Goal: Task Accomplishment & Management: Manage account settings

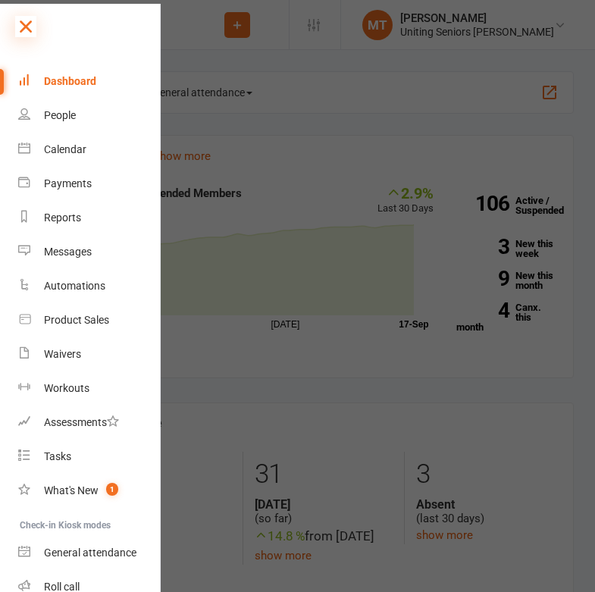
click at [24, 32] on icon at bounding box center [25, 26] width 21 height 21
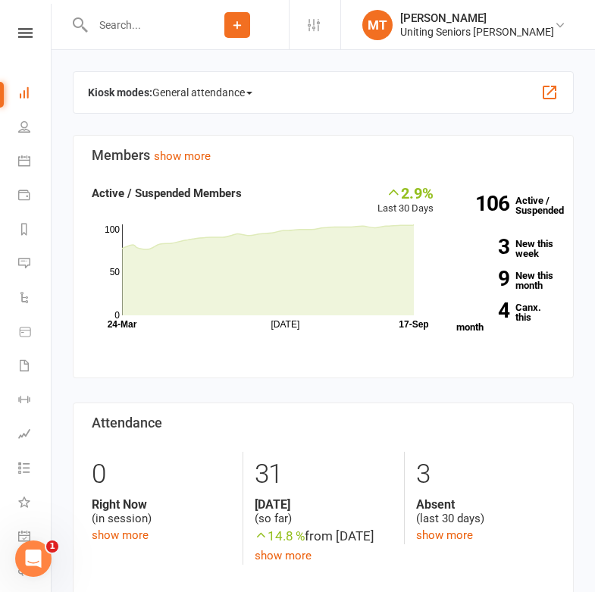
click at [167, 15] on input "text" at bounding box center [137, 24] width 98 height 21
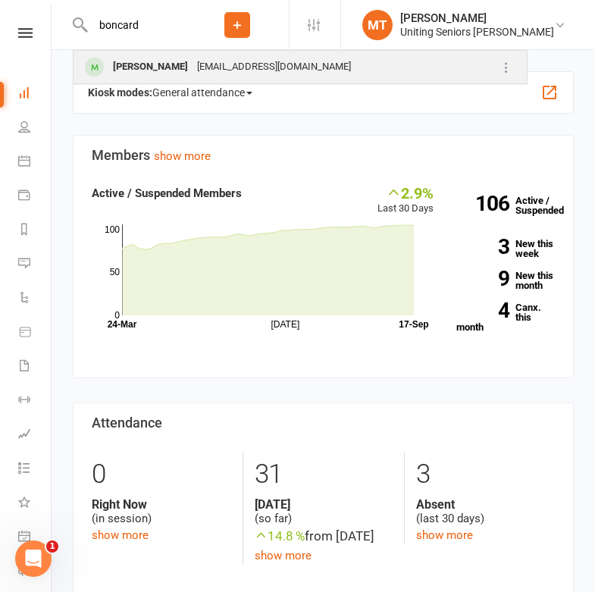
type input "boncard"
click at [174, 69] on div "Debra Boncardo" at bounding box center [150, 67] width 84 height 22
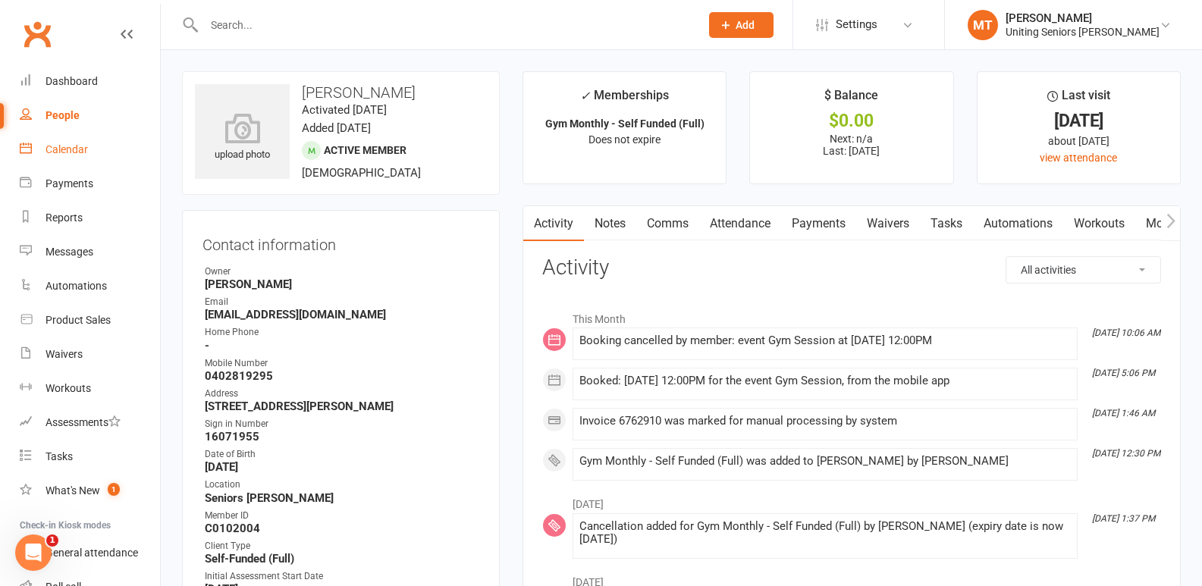
click at [85, 155] on div "Calendar" at bounding box center [66, 149] width 42 height 12
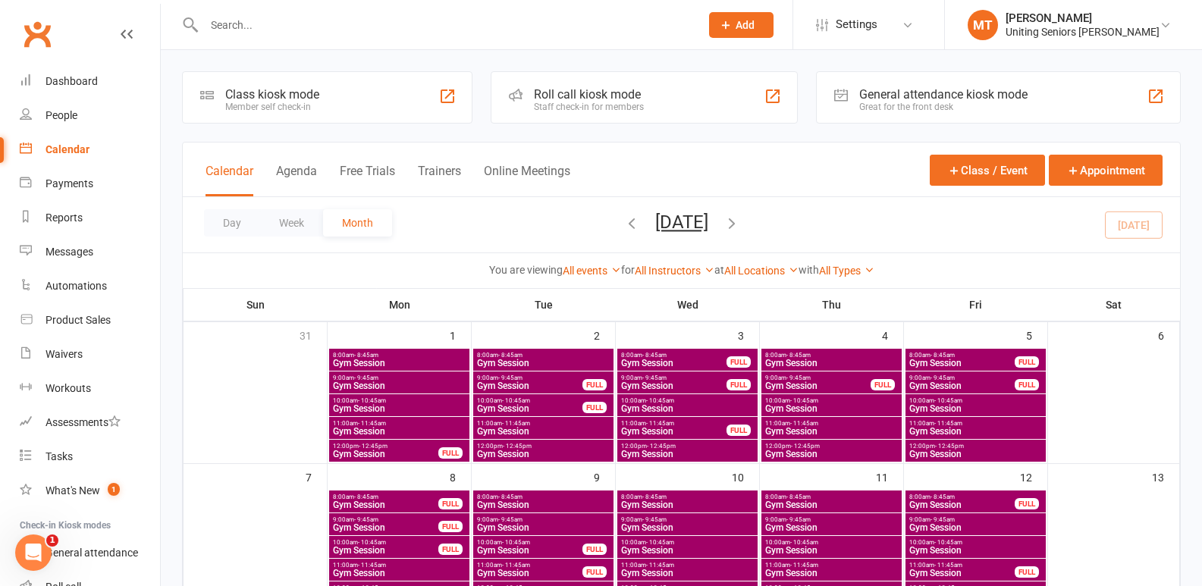
click at [337, 30] on input "text" at bounding box center [444, 24] width 490 height 21
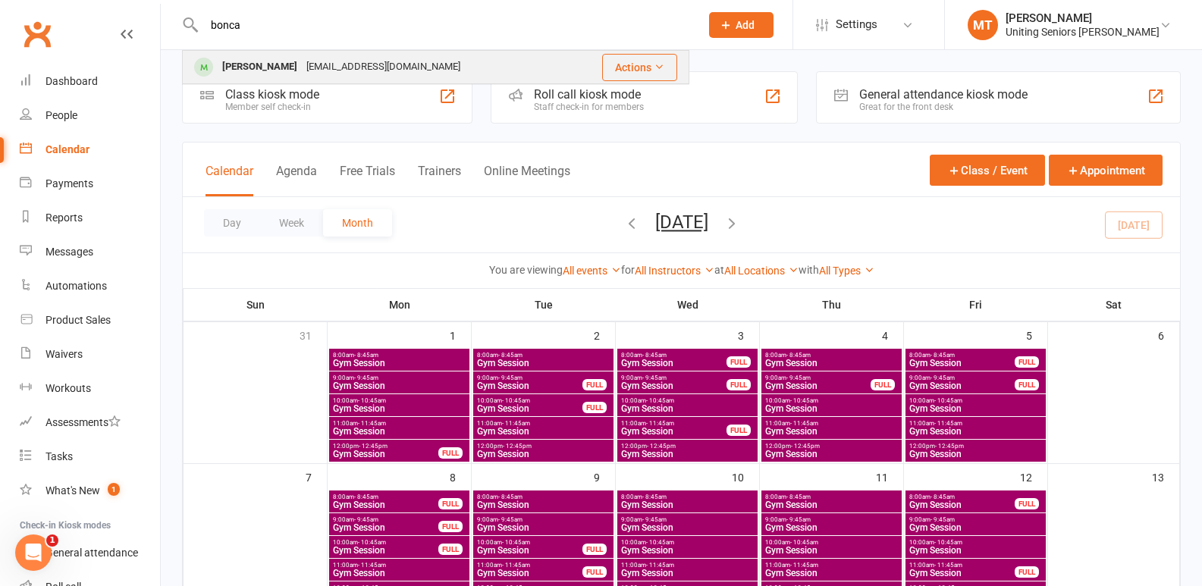
type input "bonca"
click at [334, 54] on div "Debra Boncardo boncardo1@bigpond.com" at bounding box center [376, 67] width 387 height 31
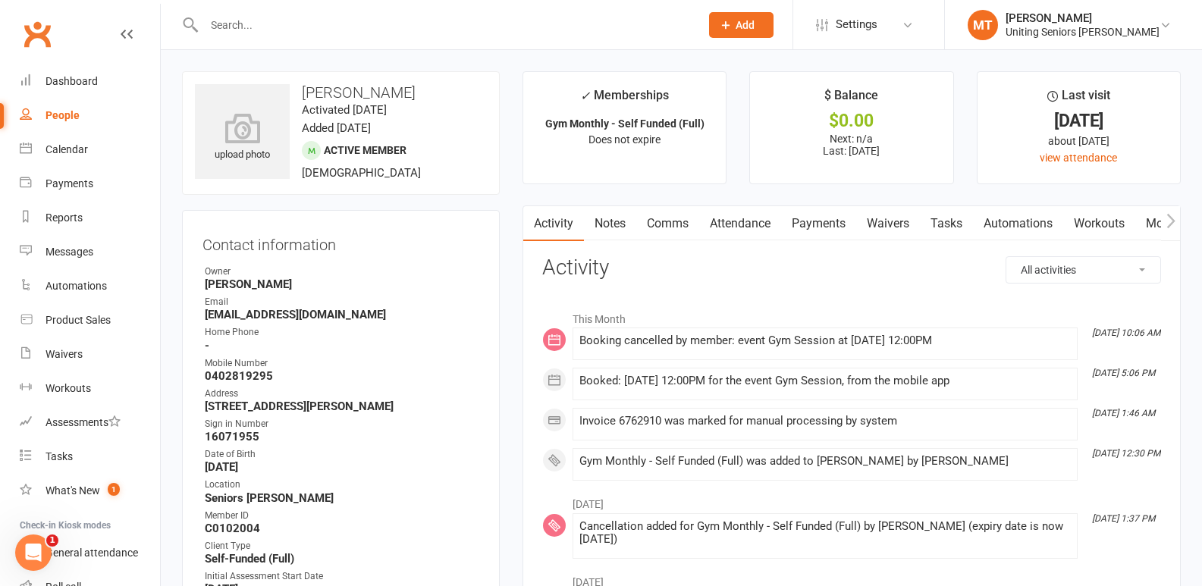
click at [594, 217] on link "Attendance" at bounding box center [740, 223] width 82 height 35
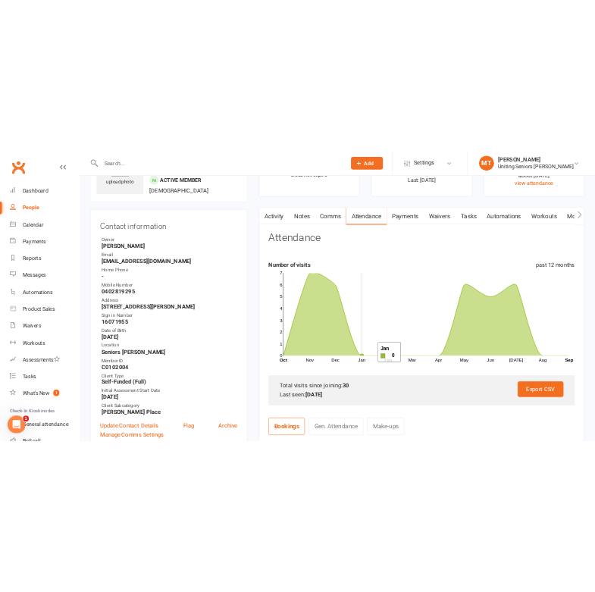
scroll to position [227, 0]
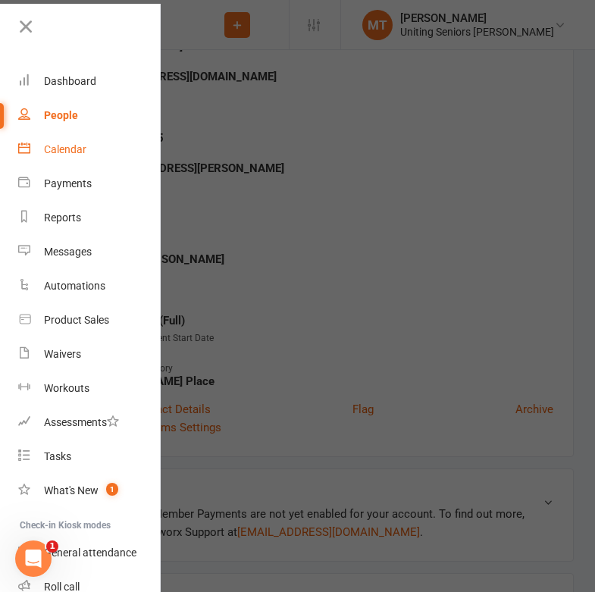
click at [58, 155] on div "Calendar" at bounding box center [65, 149] width 42 height 12
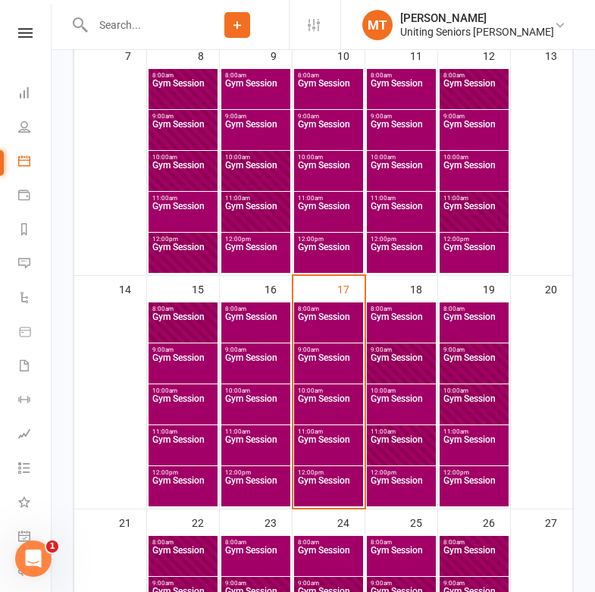
scroll to position [531, 0]
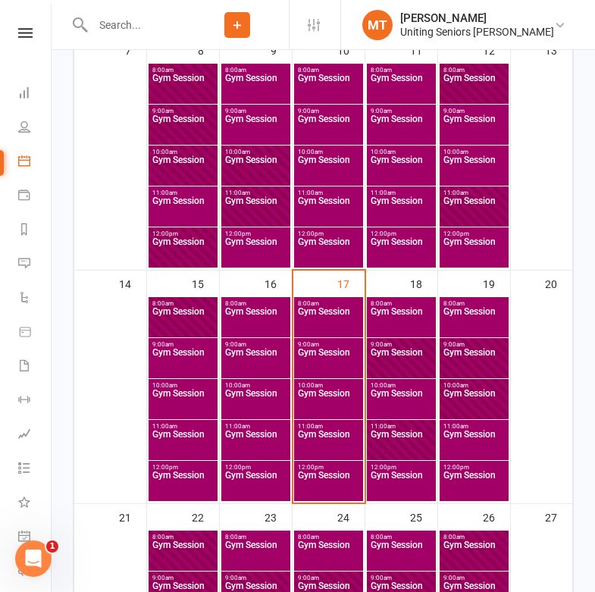
click at [111, 31] on input "text" at bounding box center [137, 24] width 98 height 21
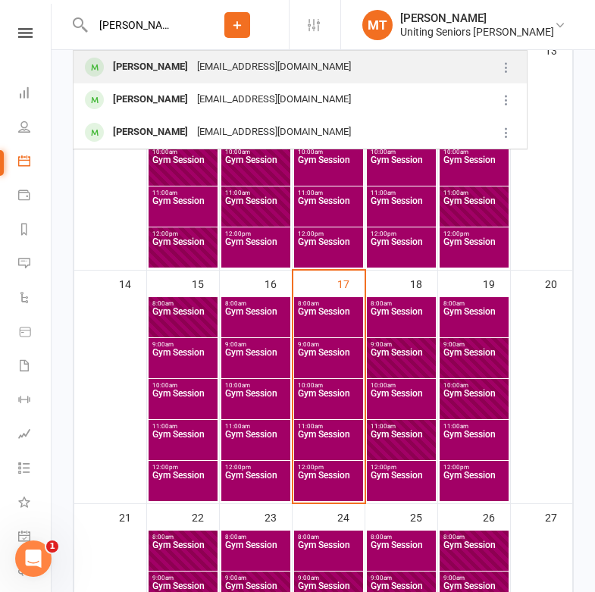
type input "rowena"
click at [133, 63] on div "Rowena Simone" at bounding box center [150, 67] width 84 height 22
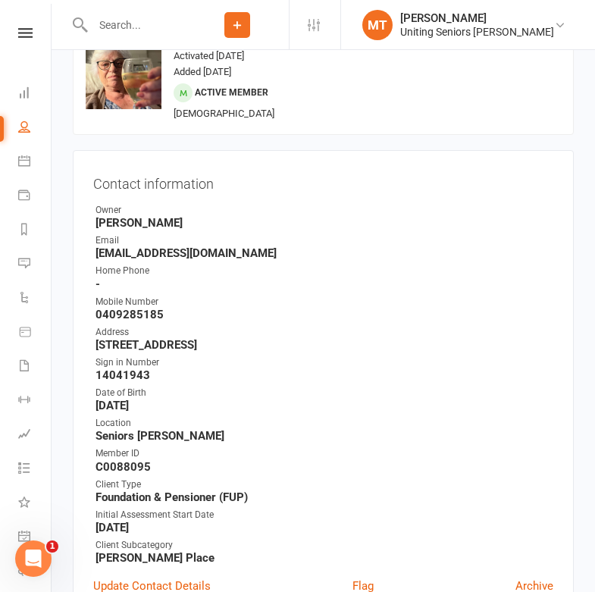
scroll to position [76, 0]
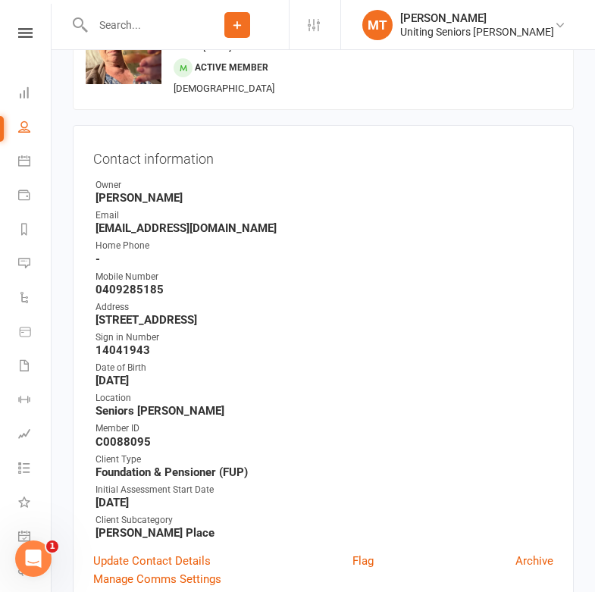
click at [144, 25] on input "text" at bounding box center [137, 24] width 98 height 21
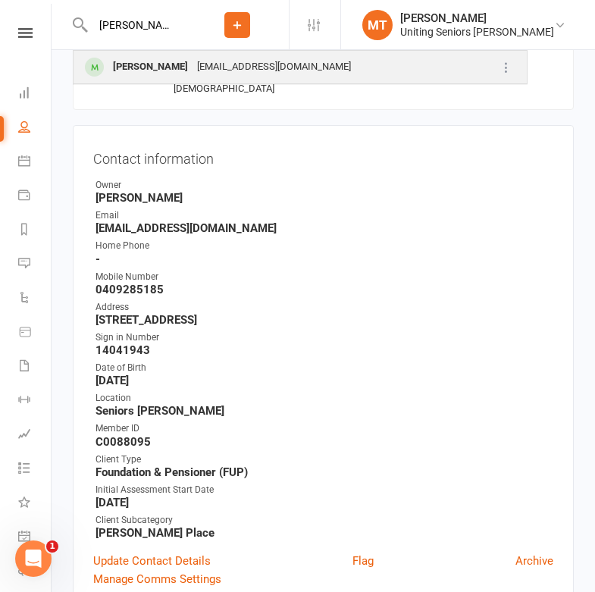
type input "edwards"
click at [159, 65] on div "Judith Edwards" at bounding box center [150, 67] width 84 height 22
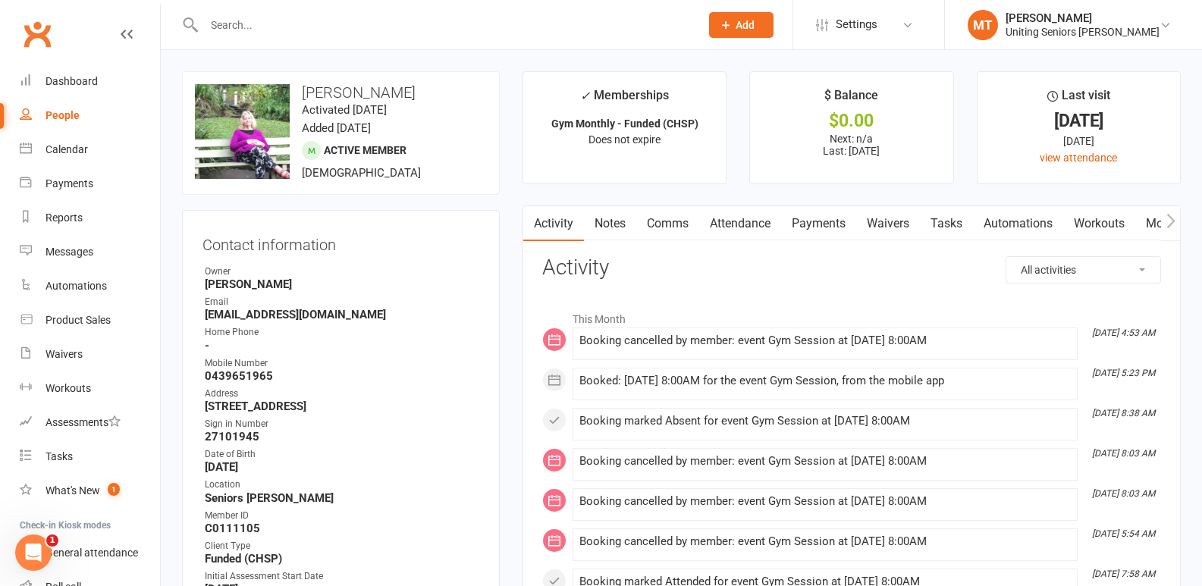
click at [594, 208] on link "Attendance" at bounding box center [740, 223] width 82 height 35
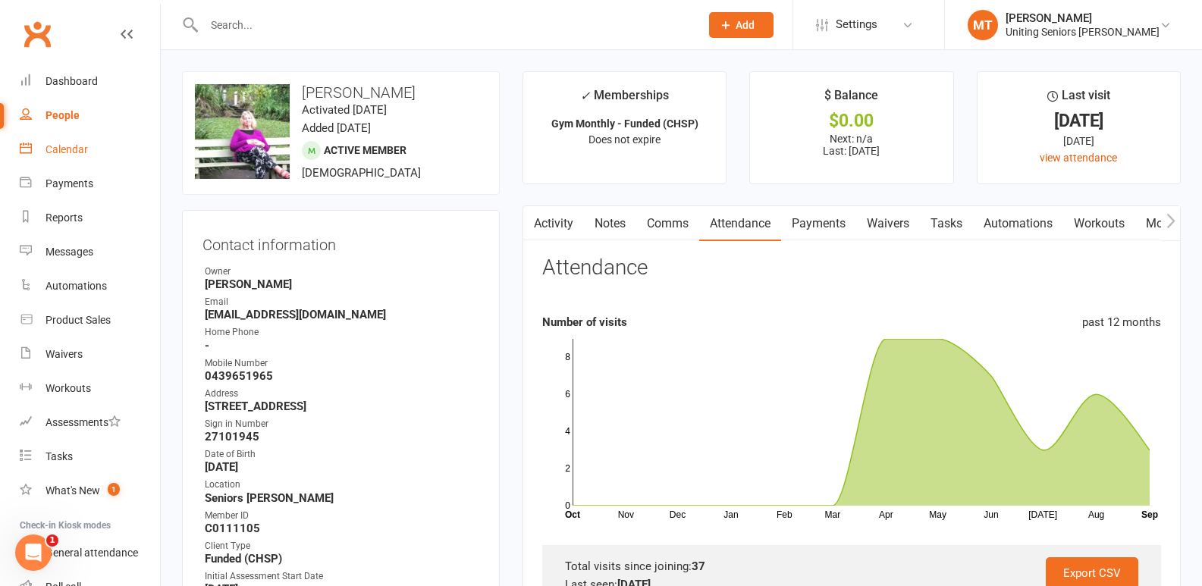
click at [91, 152] on link "Calendar" at bounding box center [90, 150] width 140 height 34
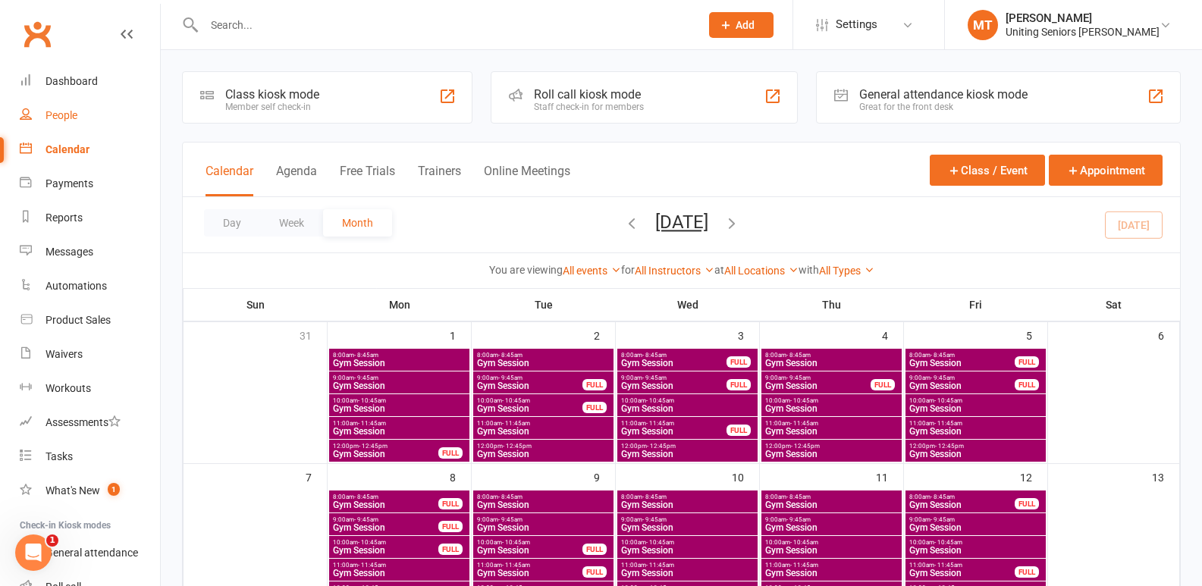
click at [69, 119] on div "People" at bounding box center [61, 115] width 32 height 12
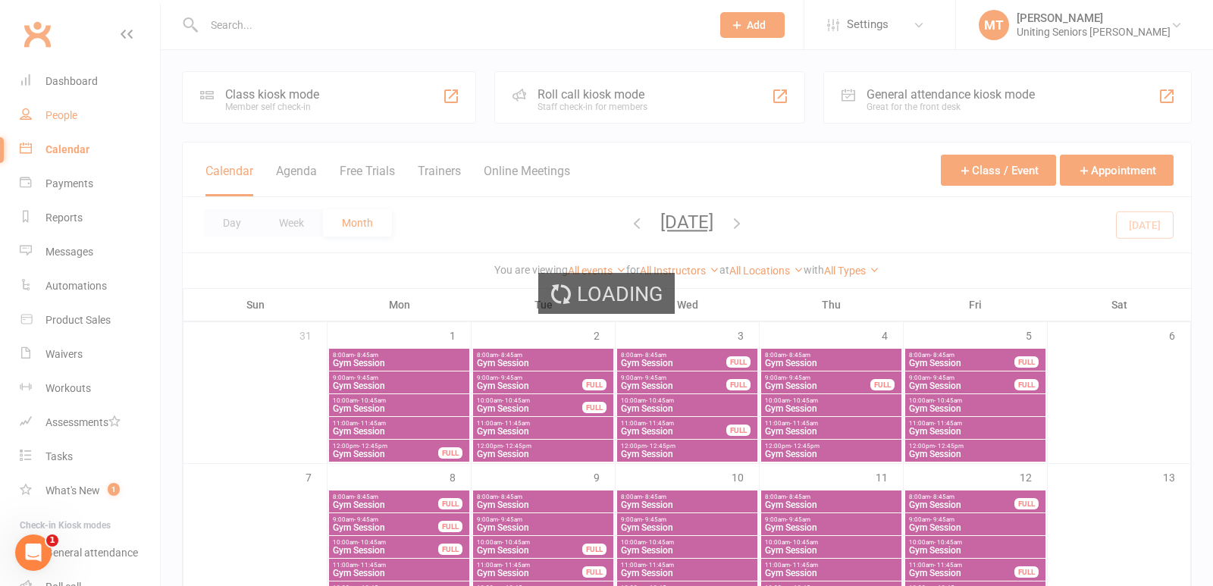
select select "100"
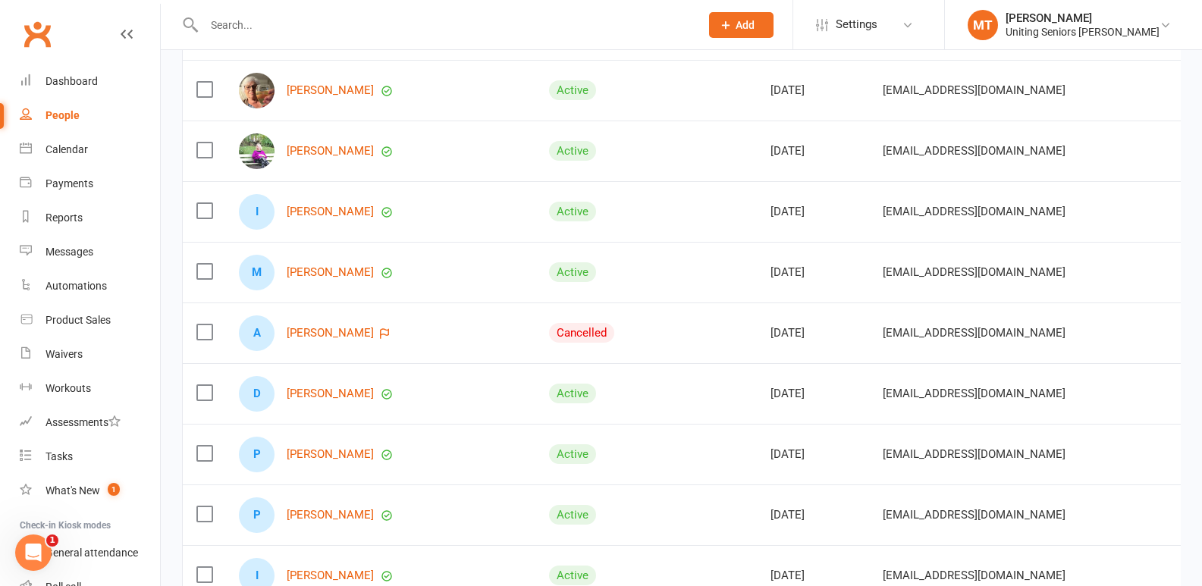
scroll to position [1365, 0]
click at [298, 27] on input "text" at bounding box center [444, 24] width 490 height 21
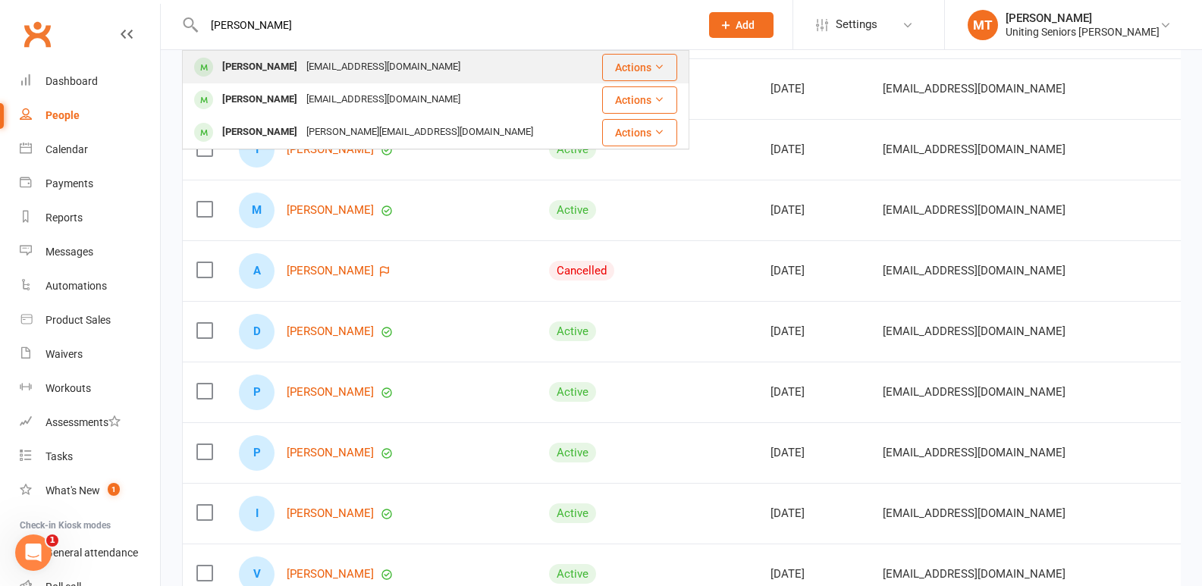
type input "peter ri"
click at [302, 61] on div "pritchie@manritch.com" at bounding box center [383, 67] width 163 height 22
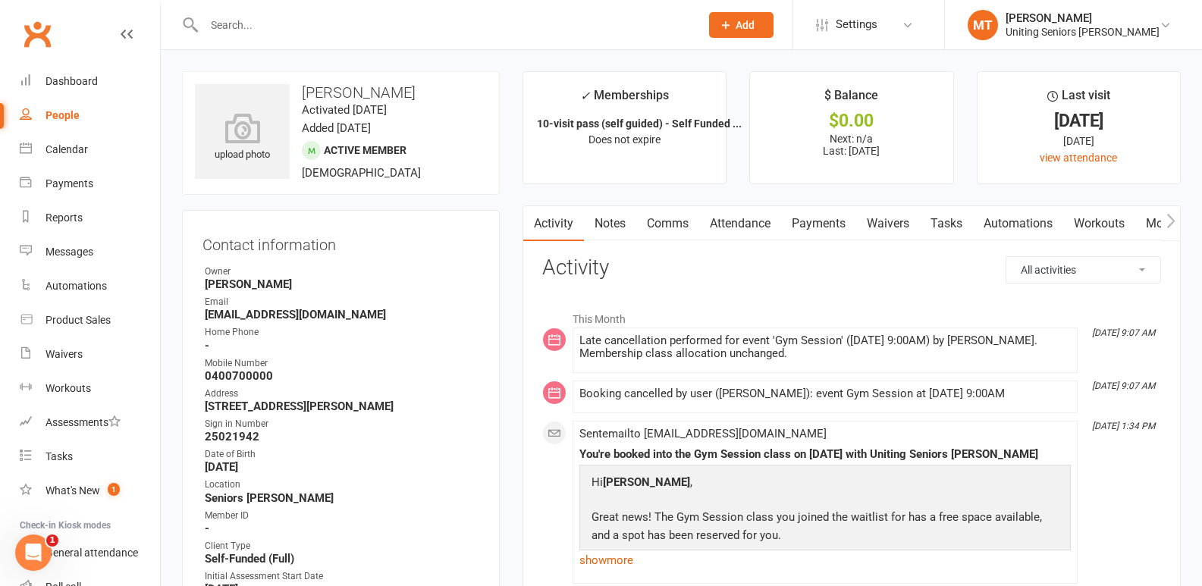
click at [55, 122] on link "People" at bounding box center [90, 116] width 140 height 34
select select "100"
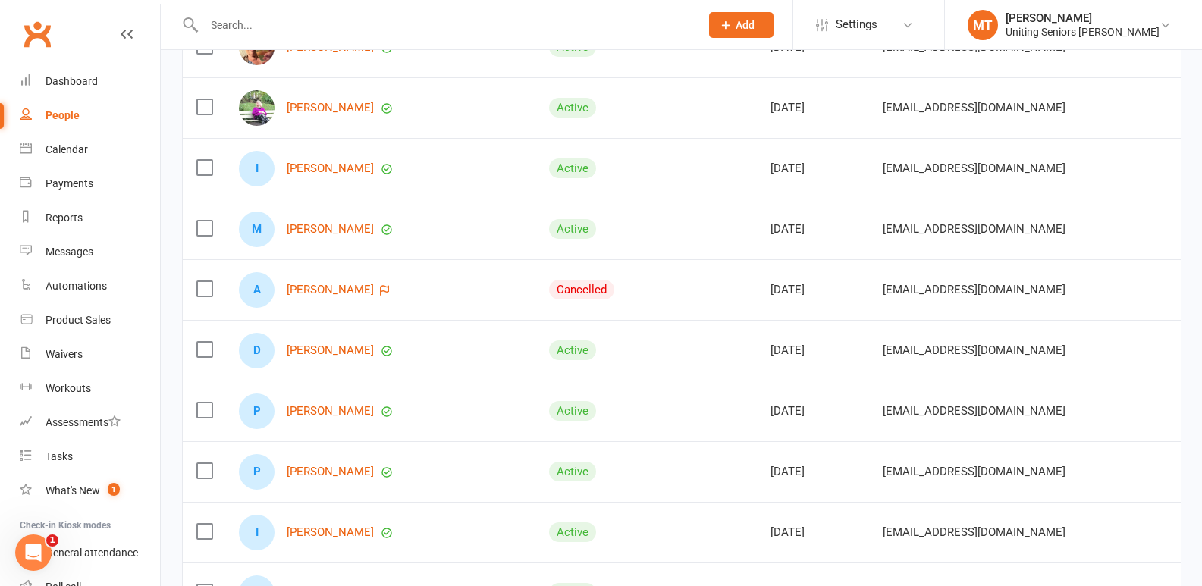
scroll to position [1365, 0]
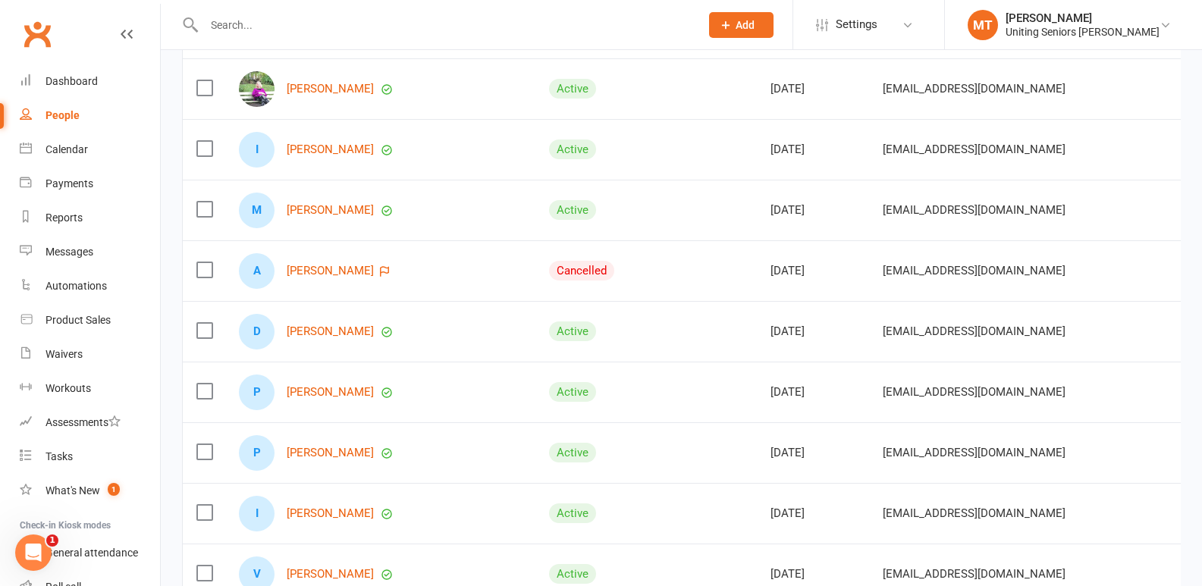
click at [242, 30] on input "text" at bounding box center [444, 24] width 490 height 21
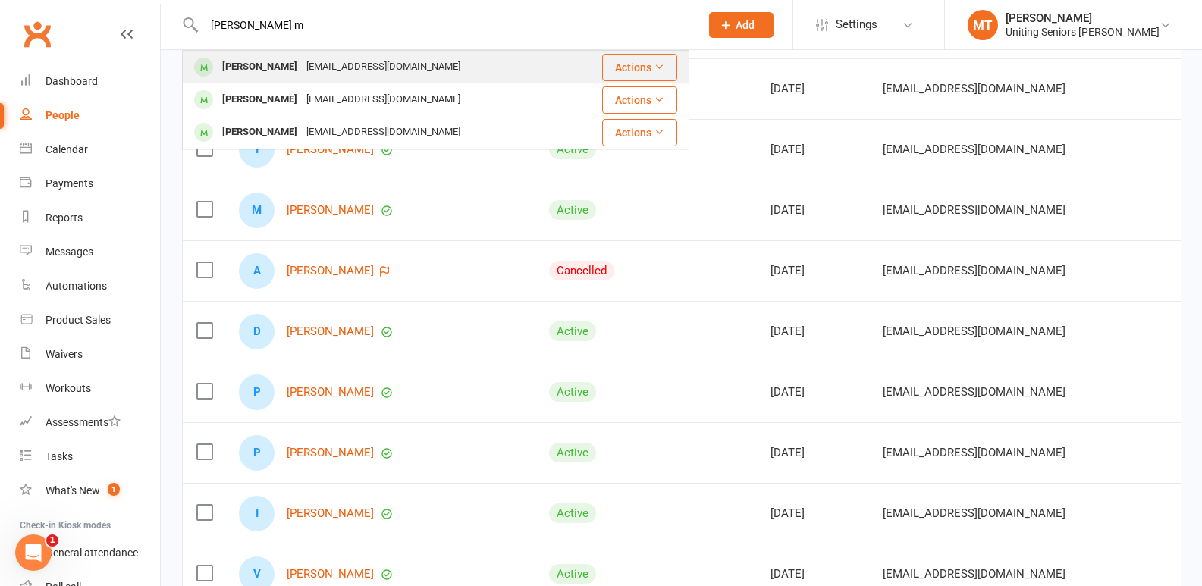
type input "pearlie m"
click at [302, 63] on div "bookwormpjm@gmail.com" at bounding box center [383, 67] width 163 height 22
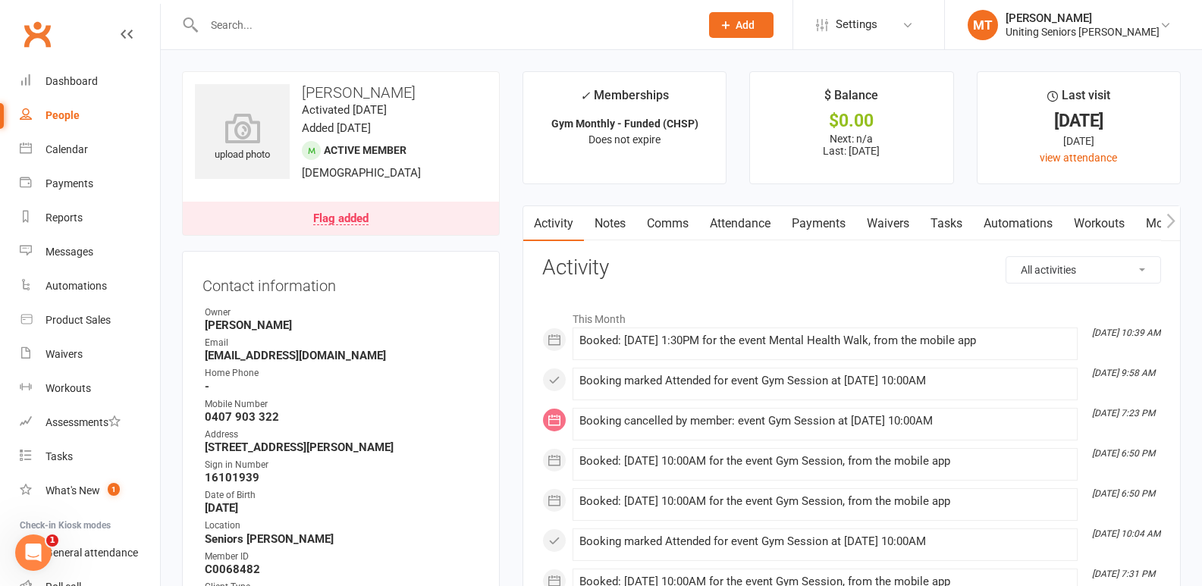
click at [594, 213] on link "Comms" at bounding box center [667, 223] width 63 height 35
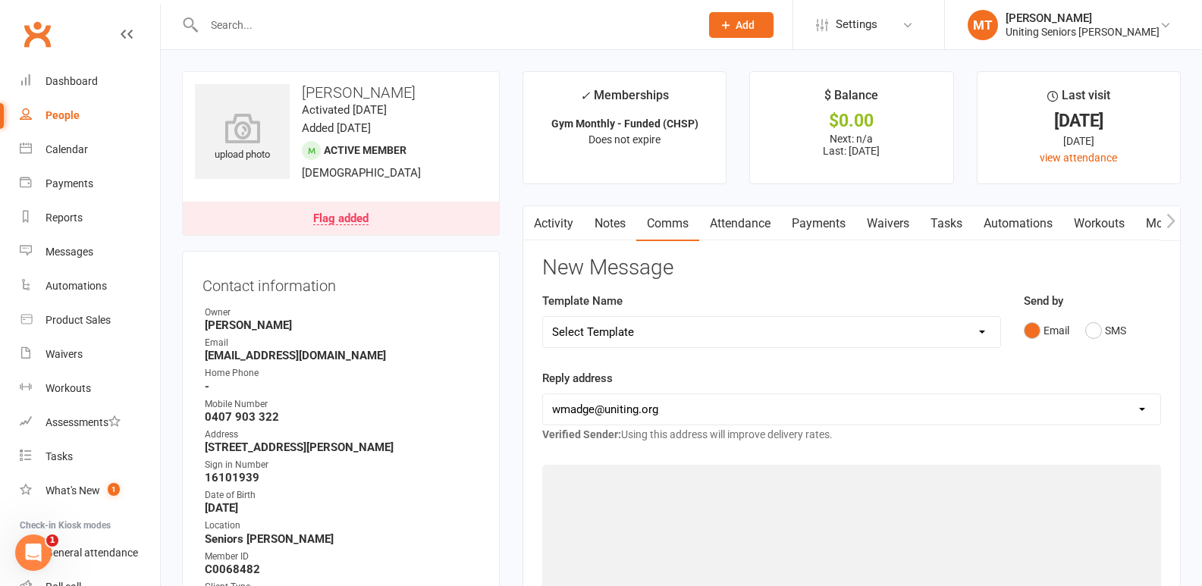
click at [594, 224] on link "Attendance" at bounding box center [740, 223] width 82 height 35
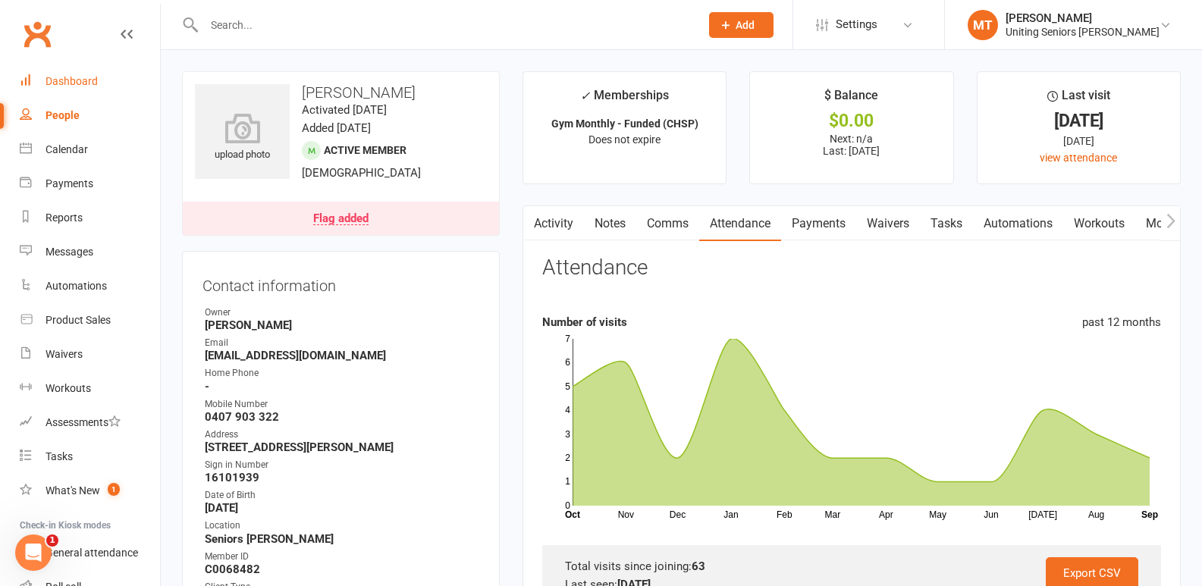
click at [75, 84] on div "Dashboard" at bounding box center [71, 81] width 52 height 12
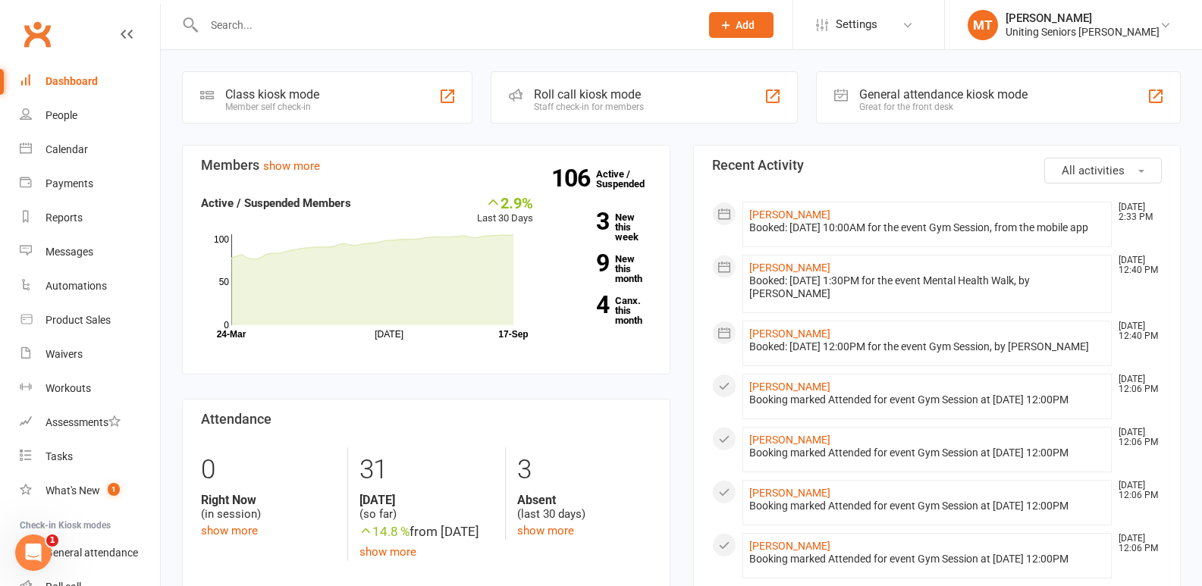
click at [313, 175] on section "Members show more 2.9% Last 30 Days Active / Suspended Members Jul Month 24-Mar…" at bounding box center [426, 260] width 488 height 230
click at [312, 169] on link "show more" at bounding box center [291, 166] width 57 height 14
click at [306, 171] on link "show more" at bounding box center [291, 166] width 57 height 14
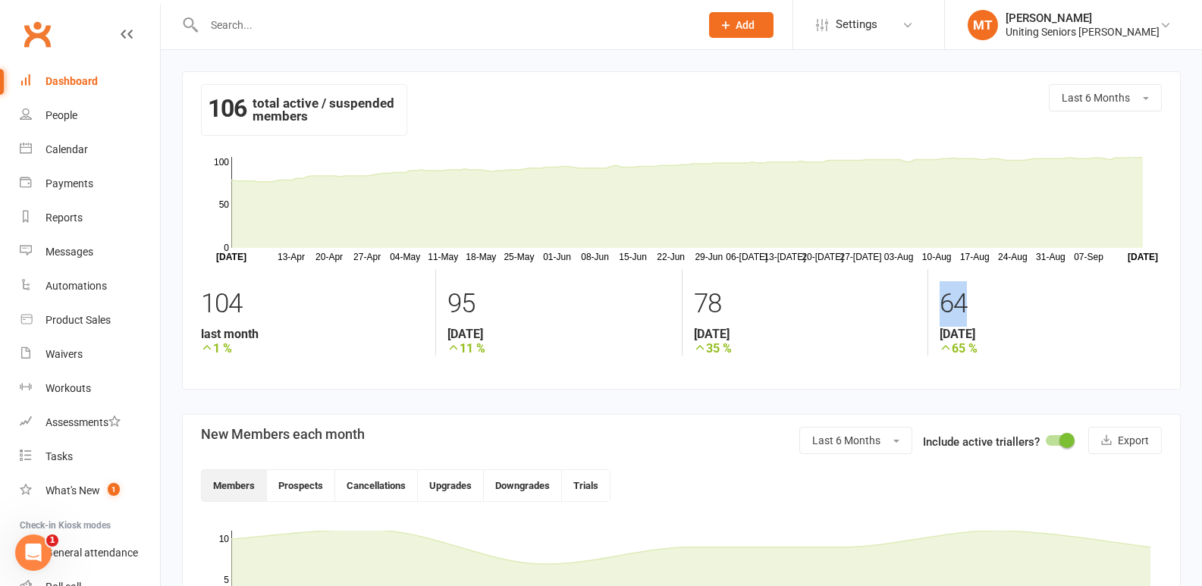
drag, startPoint x: 945, startPoint y: 306, endPoint x: 1014, endPoint y: 308, distance: 68.3
click at [594, 308] on div "64" at bounding box center [1050, 303] width 222 height 45
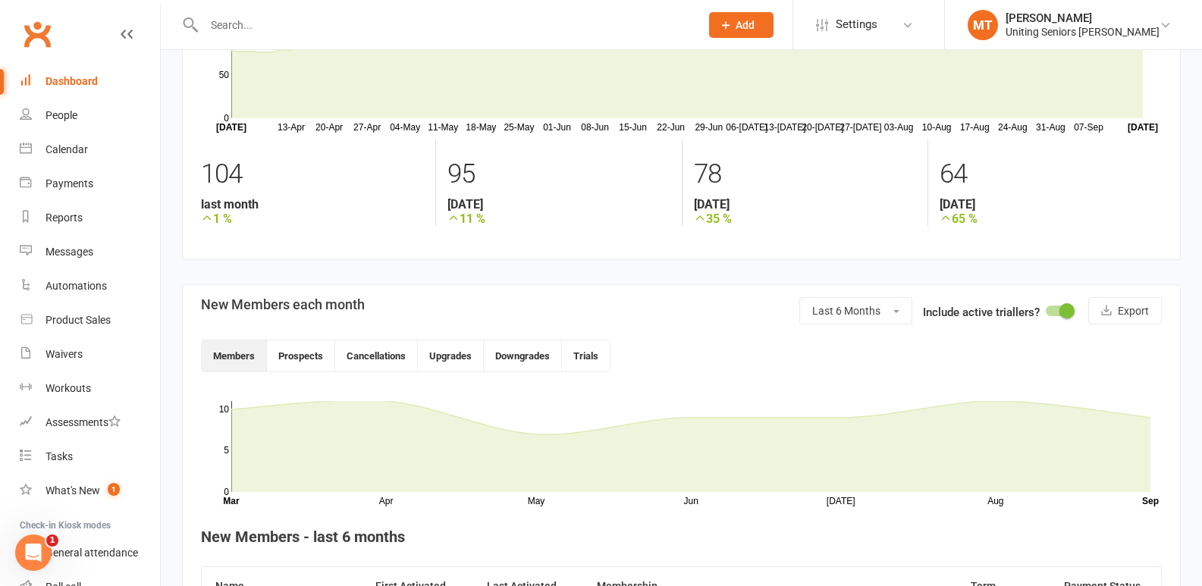
scroll to position [303, 0]
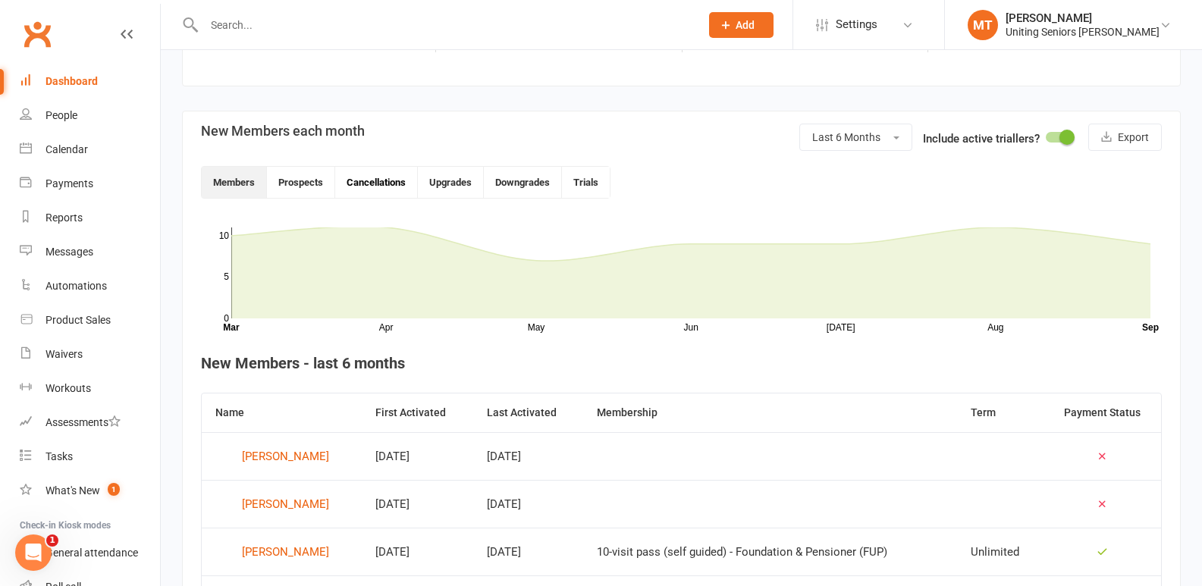
click at [390, 190] on button "Cancellations" at bounding box center [376, 182] width 83 height 31
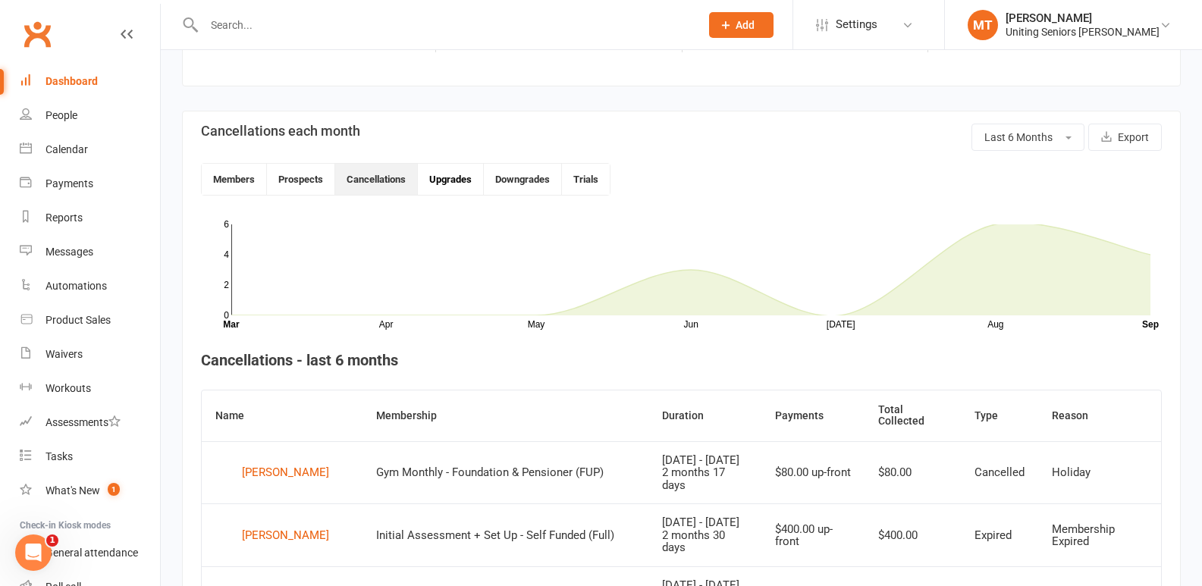
click at [437, 187] on button "Upgrades" at bounding box center [451, 179] width 66 height 31
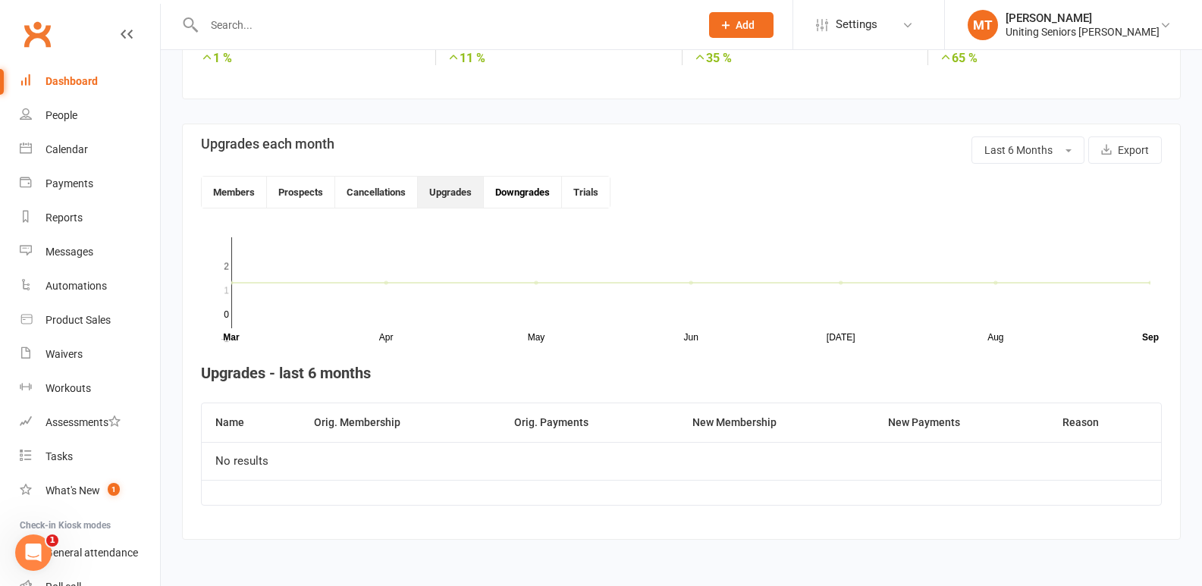
scroll to position [290, 0]
click at [549, 187] on button "Downgrades" at bounding box center [523, 192] width 78 height 31
click at [594, 195] on button "Trials" at bounding box center [586, 192] width 48 height 31
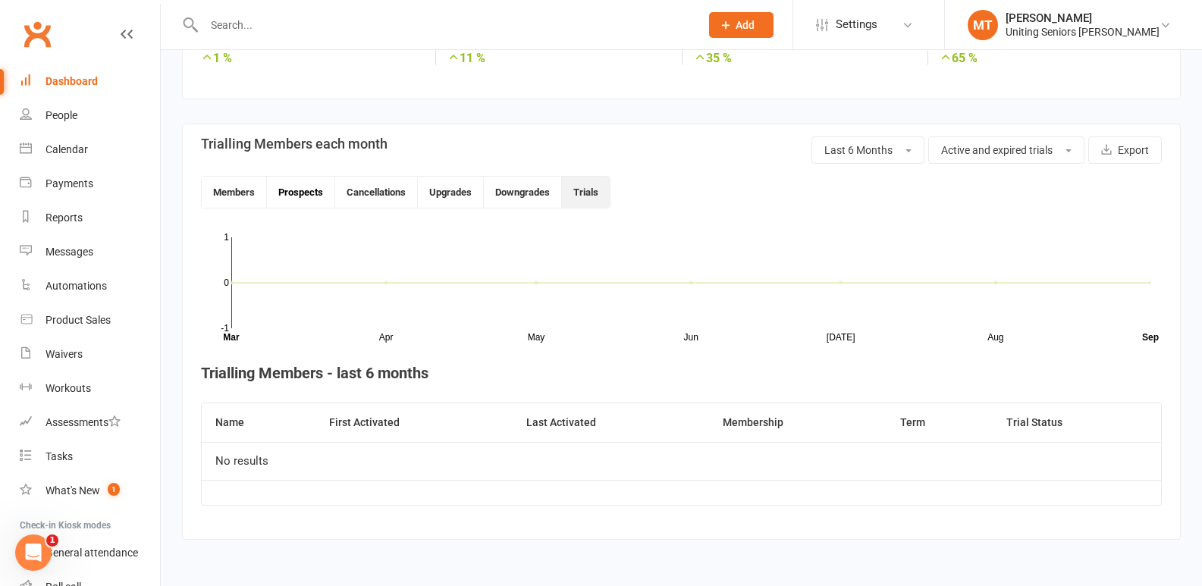
click at [306, 203] on button "Prospects" at bounding box center [301, 192] width 68 height 31
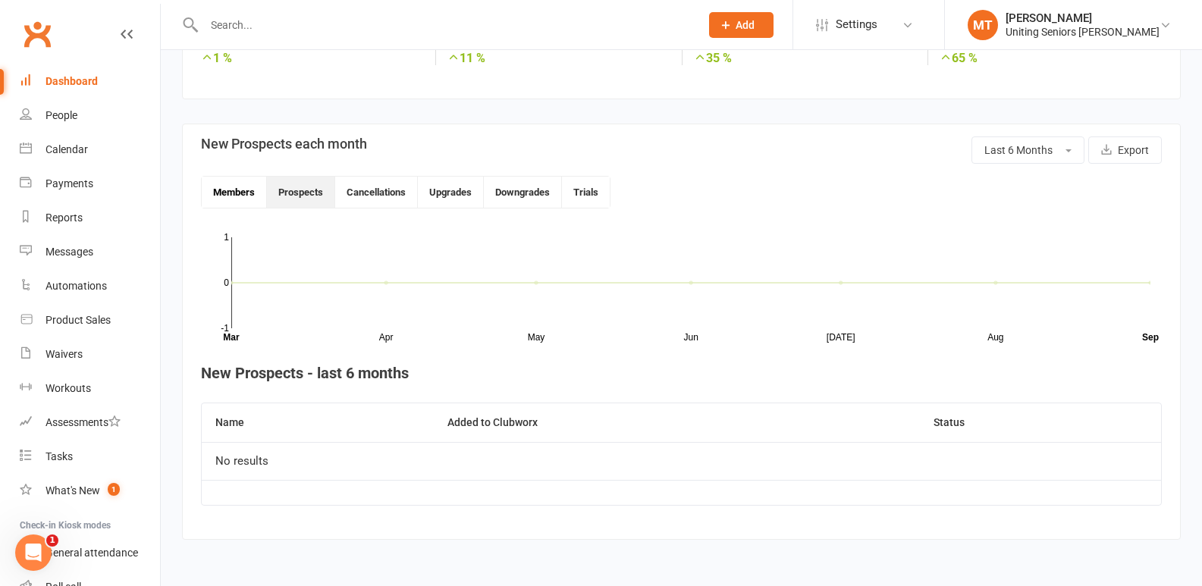
click at [237, 177] on button "Members" at bounding box center [234, 192] width 65 height 31
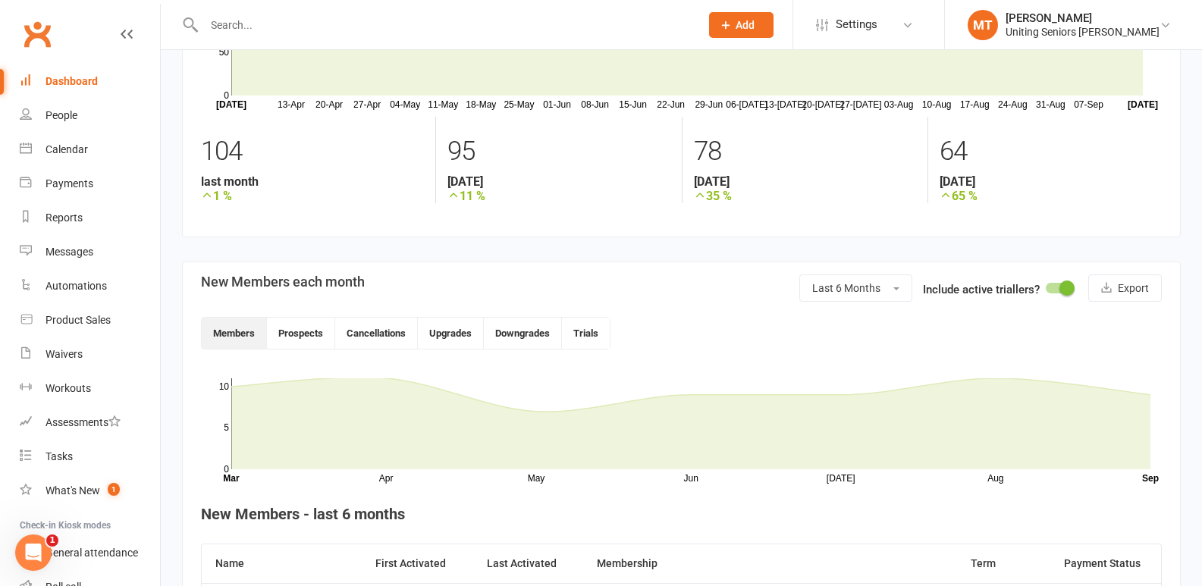
scroll to position [0, 0]
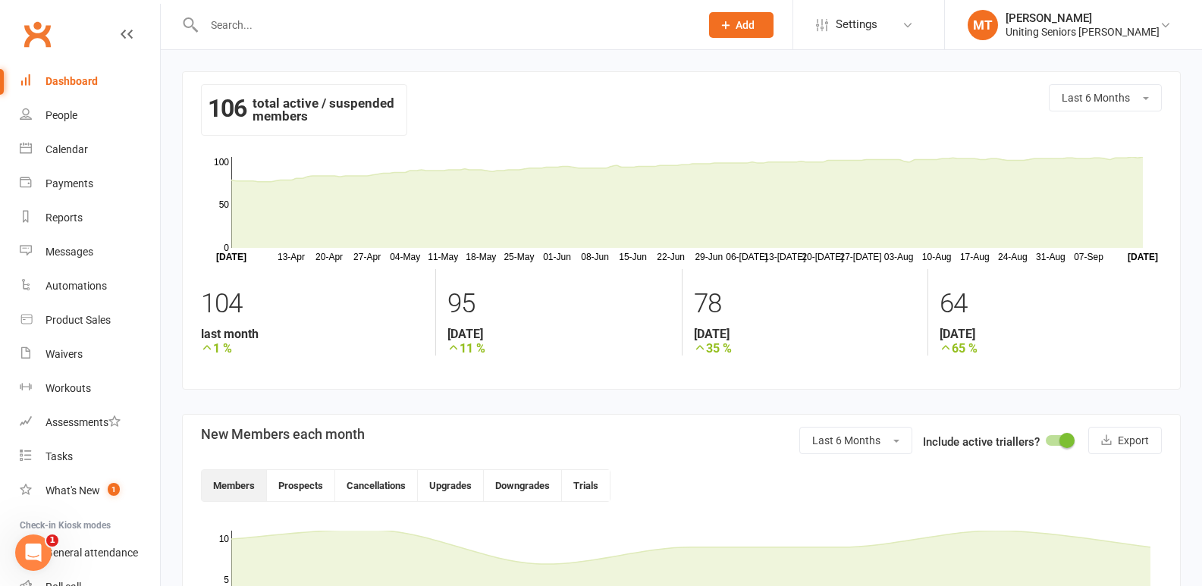
click at [234, 14] on input "text" at bounding box center [444, 24] width 490 height 21
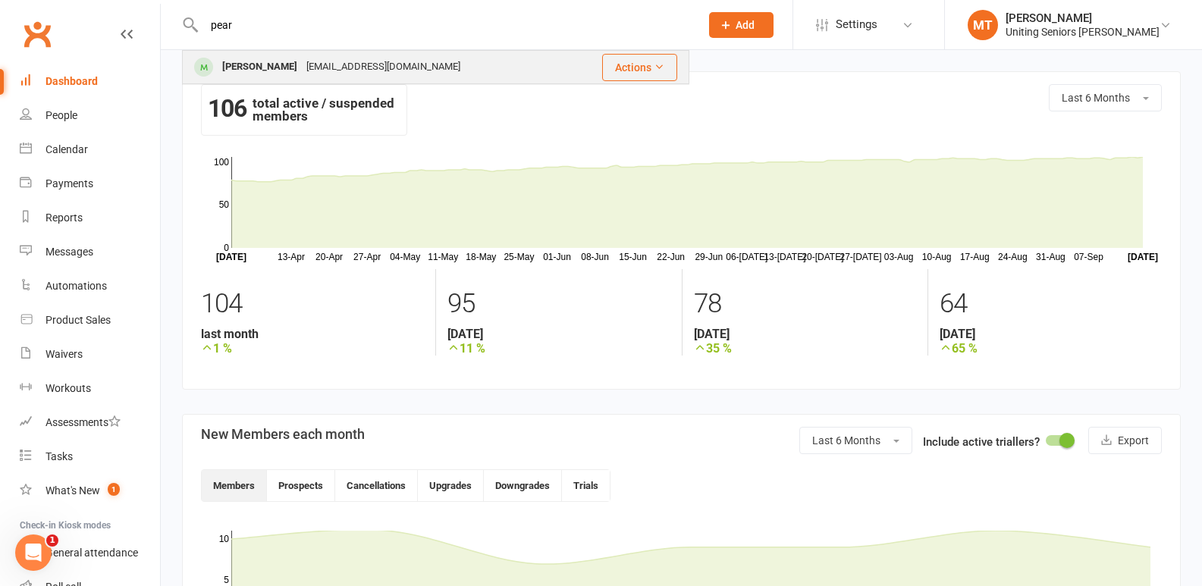
type input "pear"
click at [462, 58] on div "Pearlie McNeil bookwormpjm@gmail.com" at bounding box center [376, 67] width 387 height 31
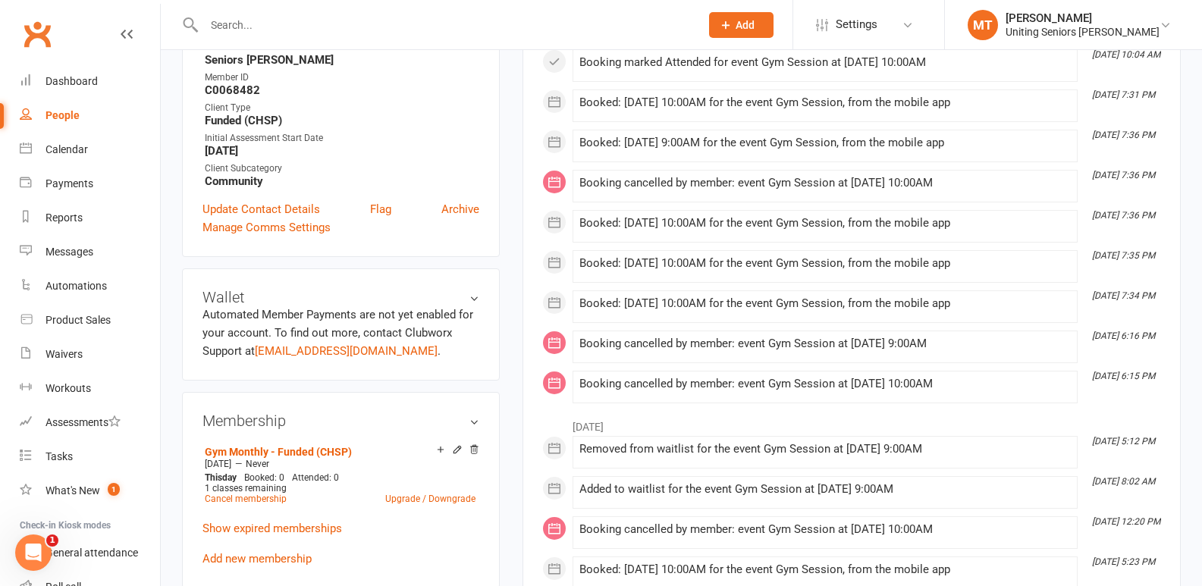
scroll to position [682, 0]
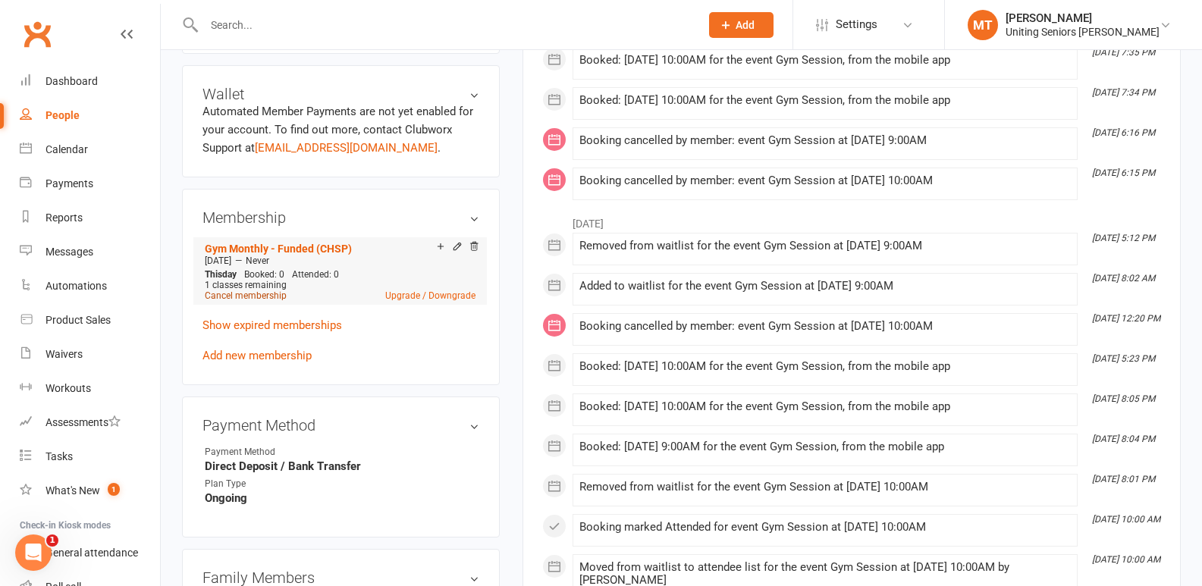
click at [259, 298] on link "Cancel membership" at bounding box center [246, 295] width 82 height 11
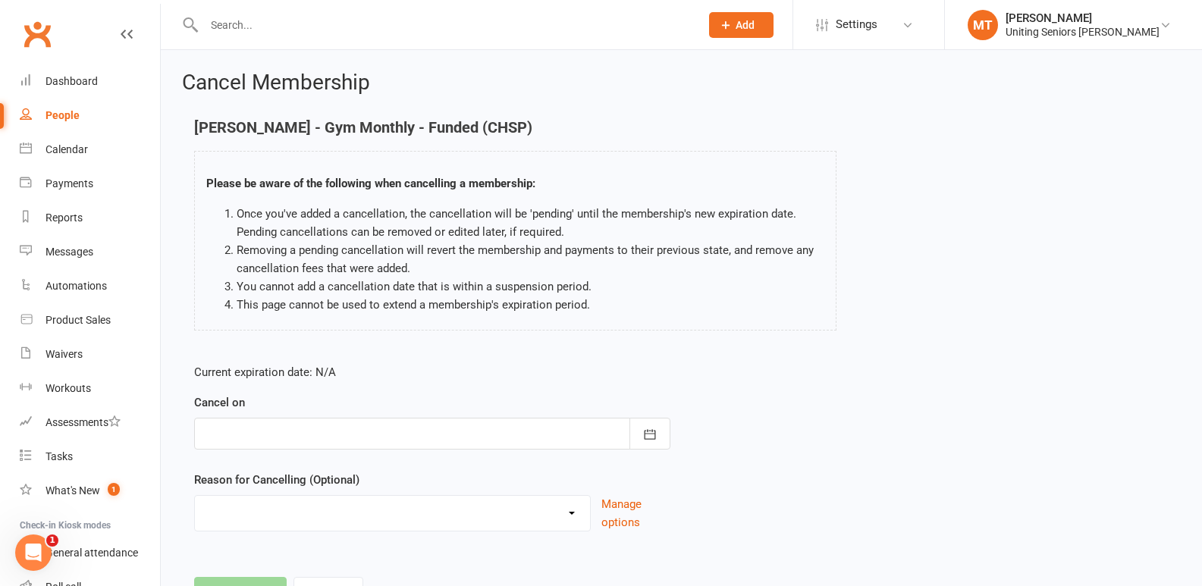
click at [382, 443] on div at bounding box center [432, 434] width 476 height 32
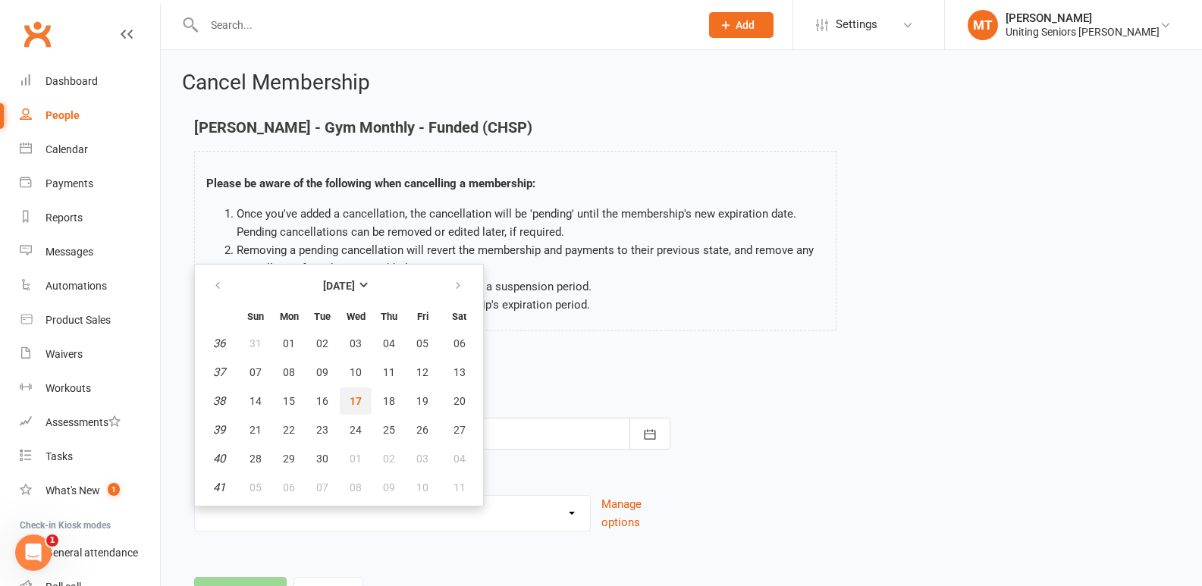
click at [362, 393] on button "17" at bounding box center [356, 400] width 32 height 27
type input "17 Sep 2025"
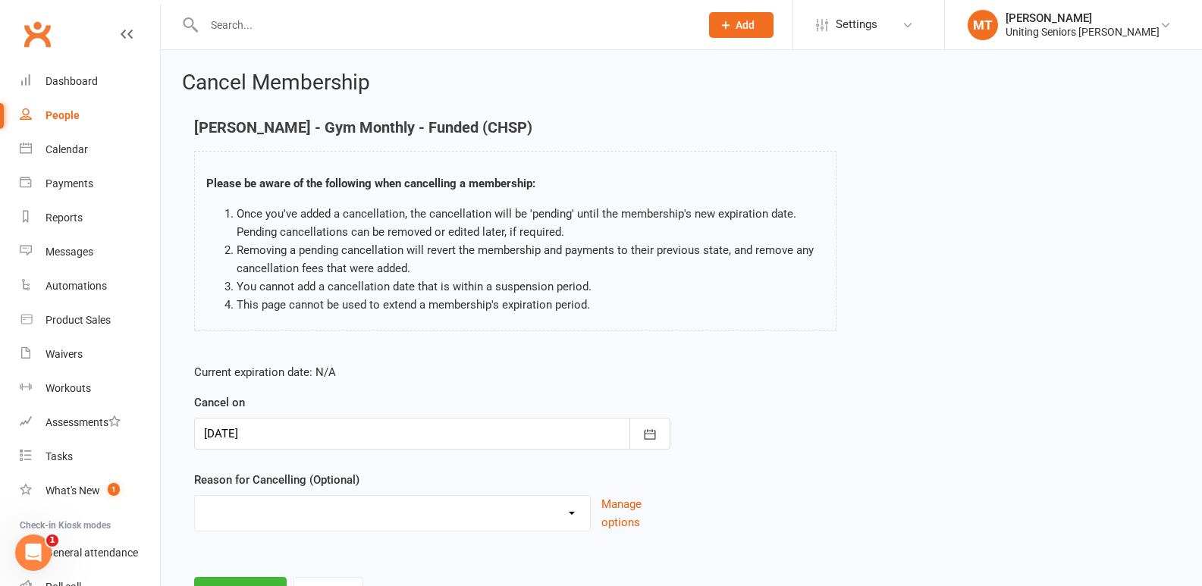
click at [356, 520] on select "Finish 10Vp Holiday Injury Other reason" at bounding box center [392, 511] width 395 height 30
select select "2"
click at [195, 496] on select "Finish 10Vp Holiday Injury Other reason" at bounding box center [392, 511] width 395 height 30
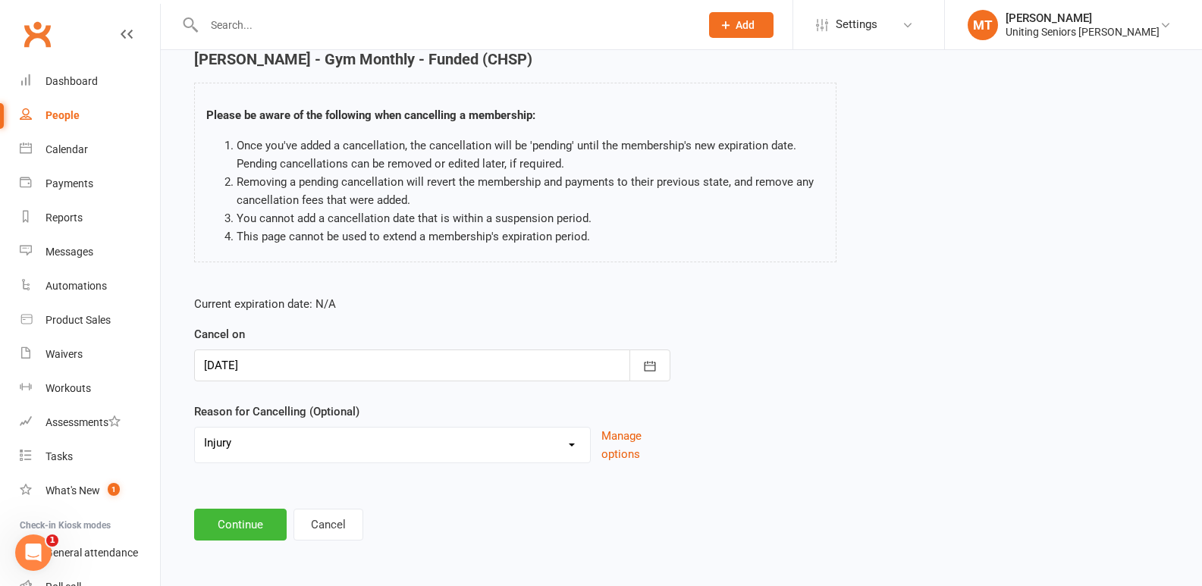
scroll to position [69, 0]
click at [265, 519] on button "Continue" at bounding box center [240, 524] width 92 height 32
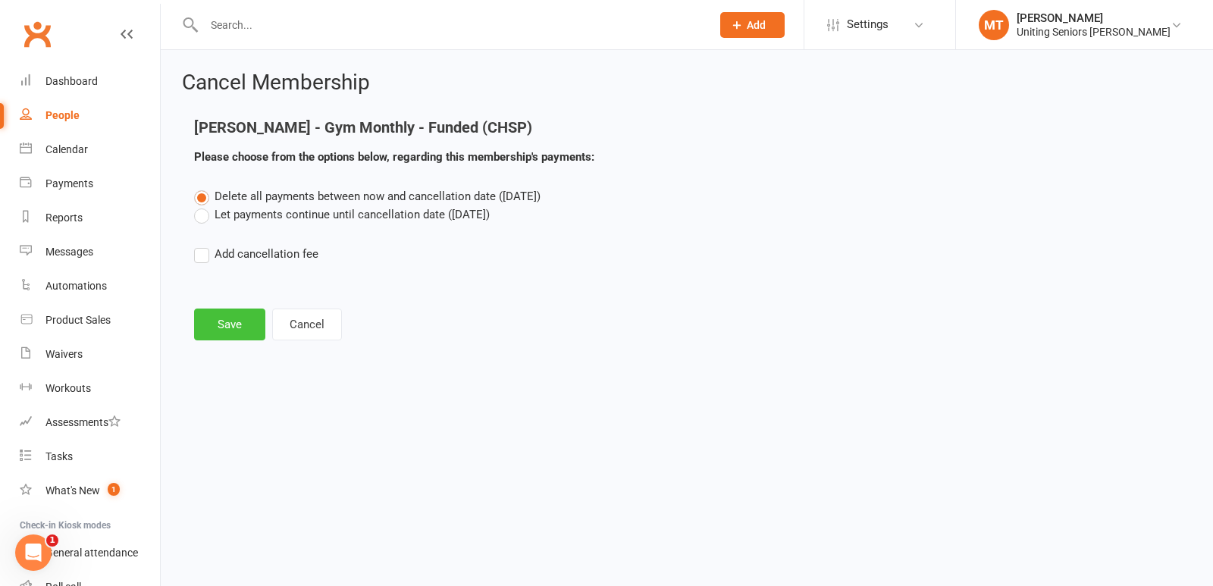
click at [245, 328] on button "Save" at bounding box center [229, 325] width 71 height 32
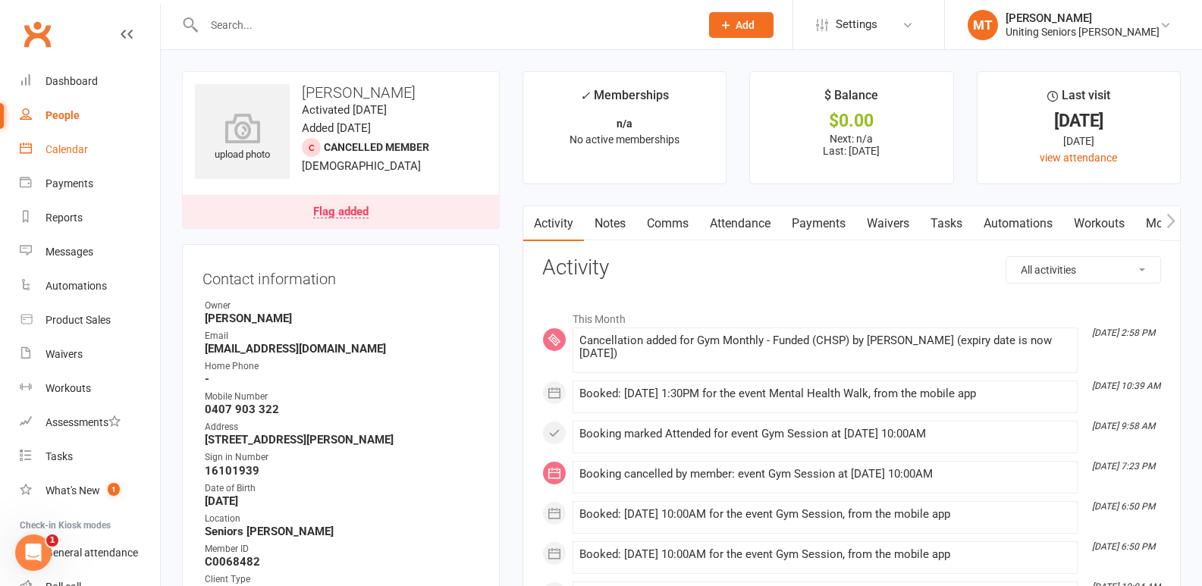
click at [75, 155] on div "Calendar" at bounding box center [66, 149] width 42 height 12
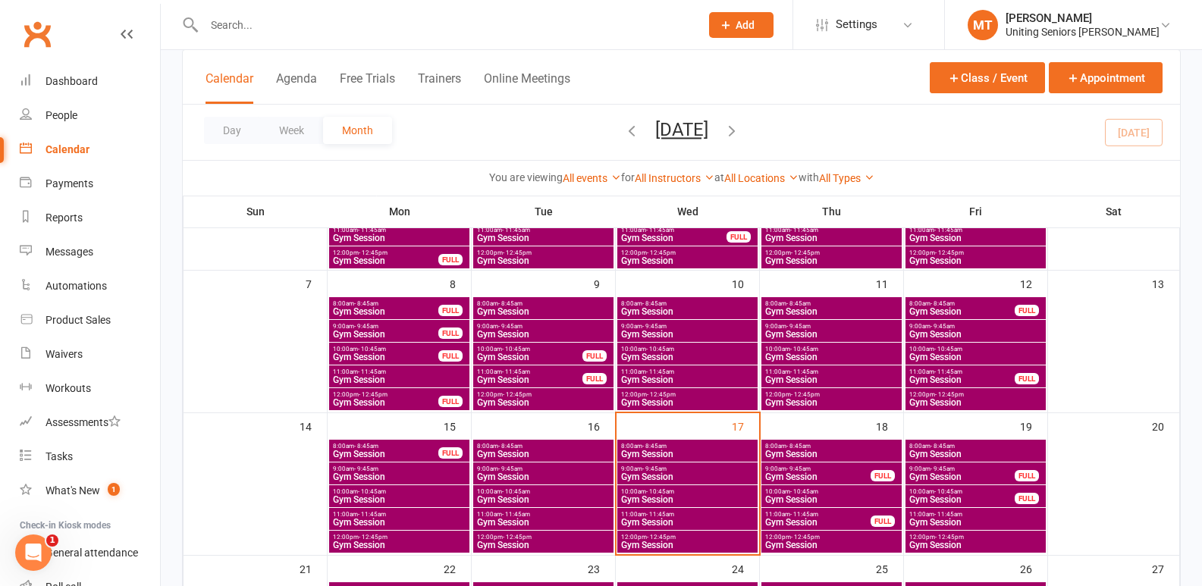
scroll to position [227, 0]
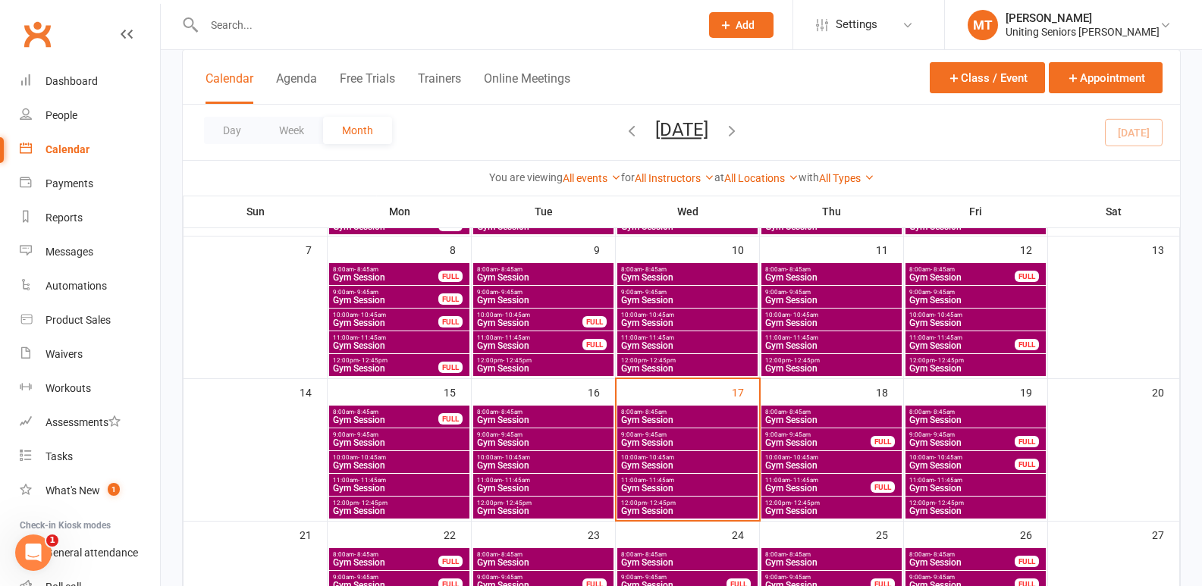
click at [299, 14] on input "text" at bounding box center [444, 24] width 490 height 21
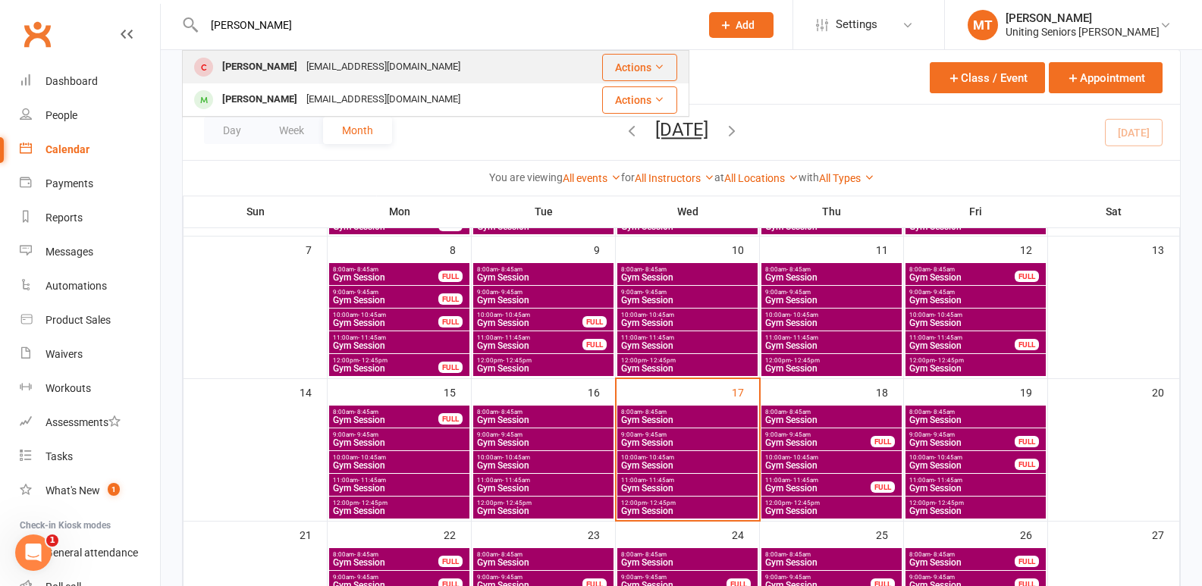
type input "pearlie"
click at [375, 61] on div "bookwormpjm@gmail.com" at bounding box center [383, 67] width 163 height 22
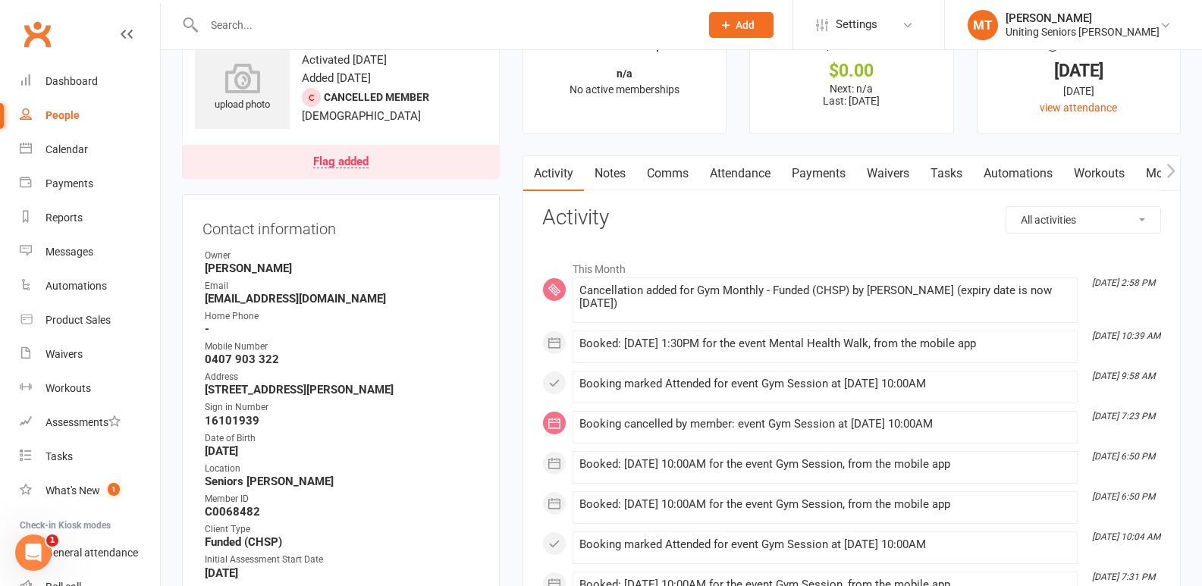
scroll to position [76, 0]
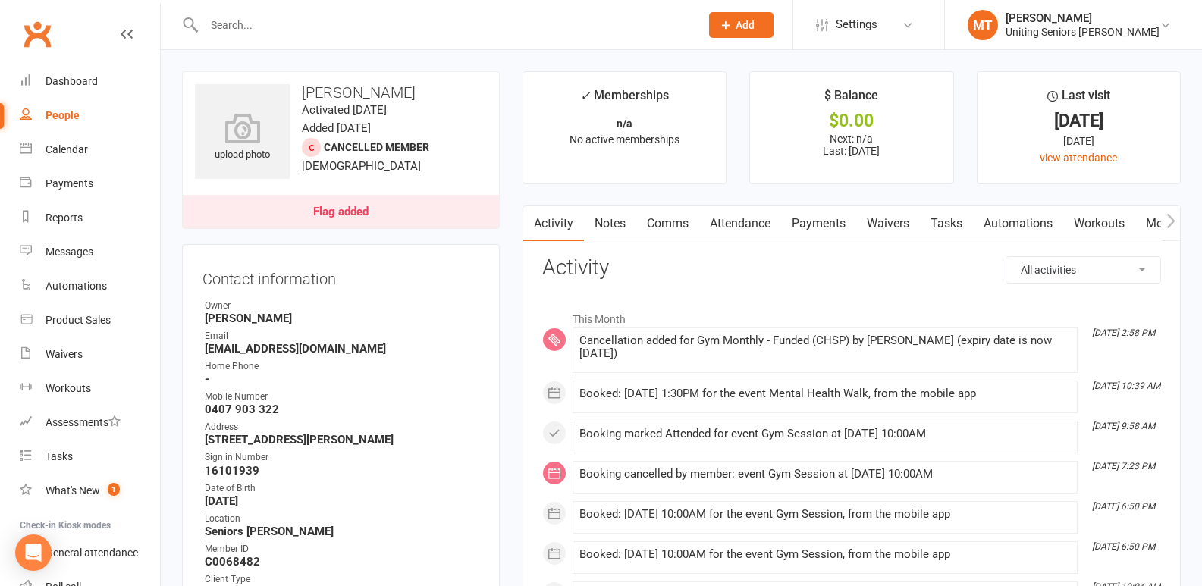
scroll to position [152, 0]
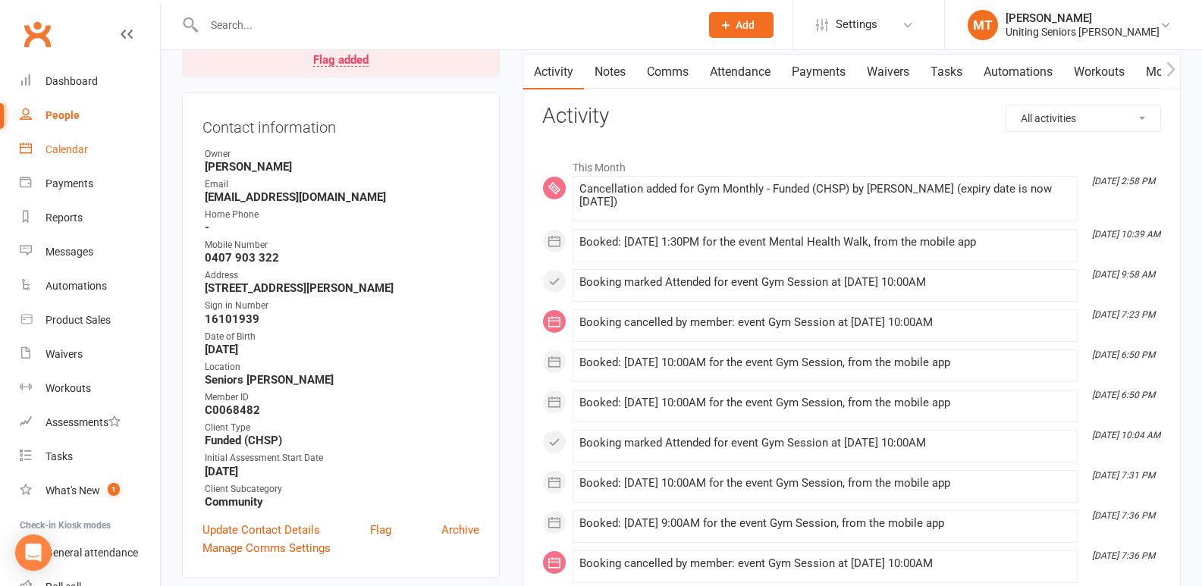
click at [71, 143] on div "Calendar" at bounding box center [66, 149] width 42 height 12
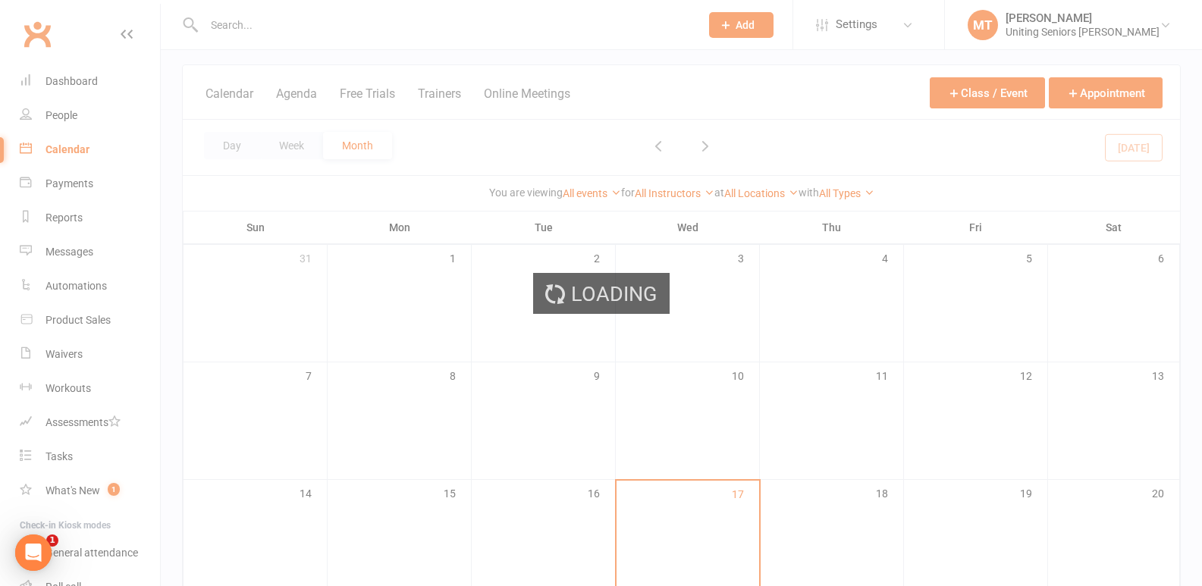
scroll to position [152, 0]
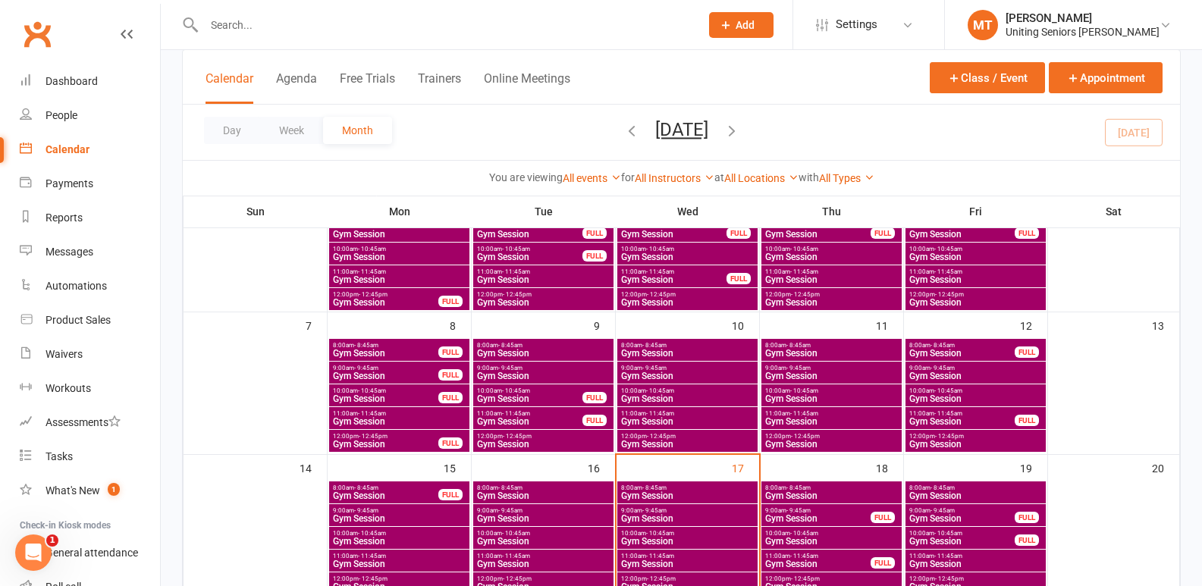
click at [779, 538] on span "Gym Session" at bounding box center [831, 541] width 134 height 9
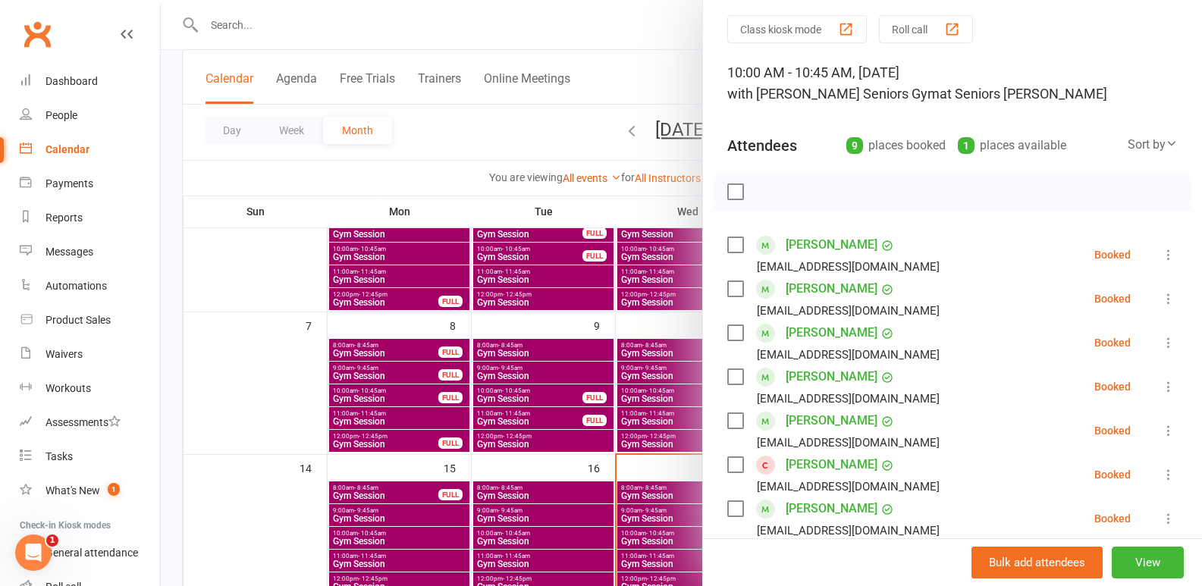
scroll to position [76, 0]
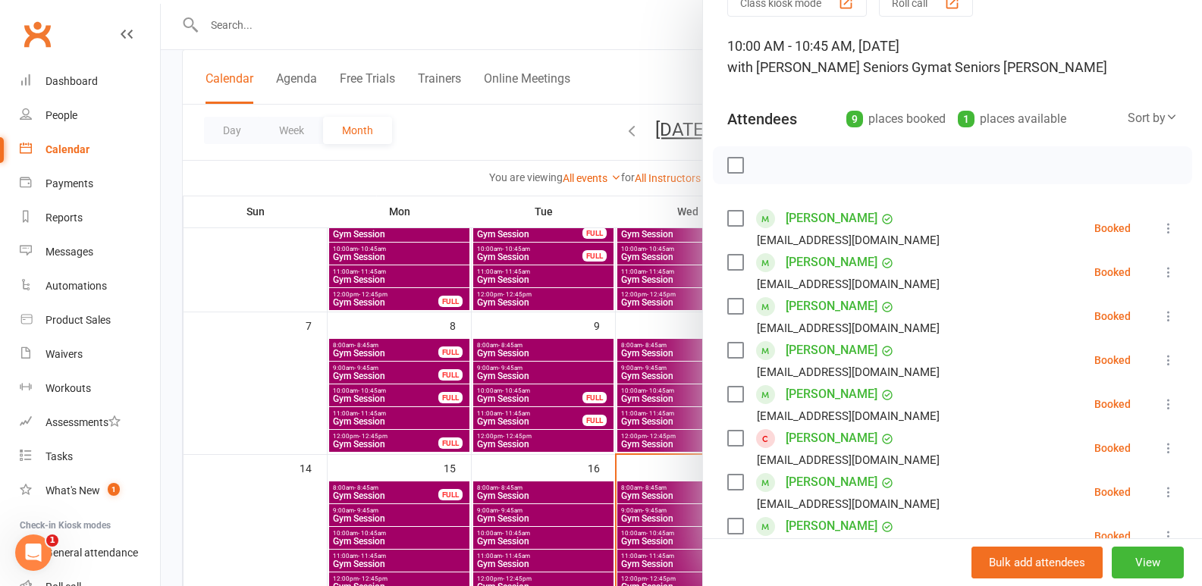
click at [1161, 453] on icon at bounding box center [1168, 447] width 15 height 15
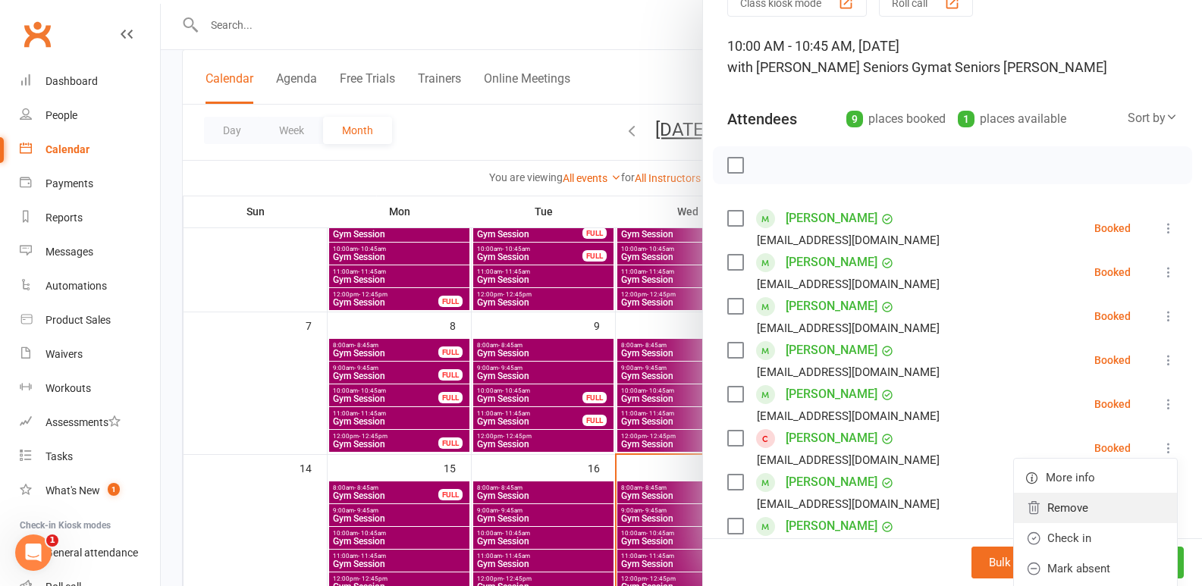
click at [1081, 511] on link "Remove" at bounding box center [1095, 508] width 163 height 30
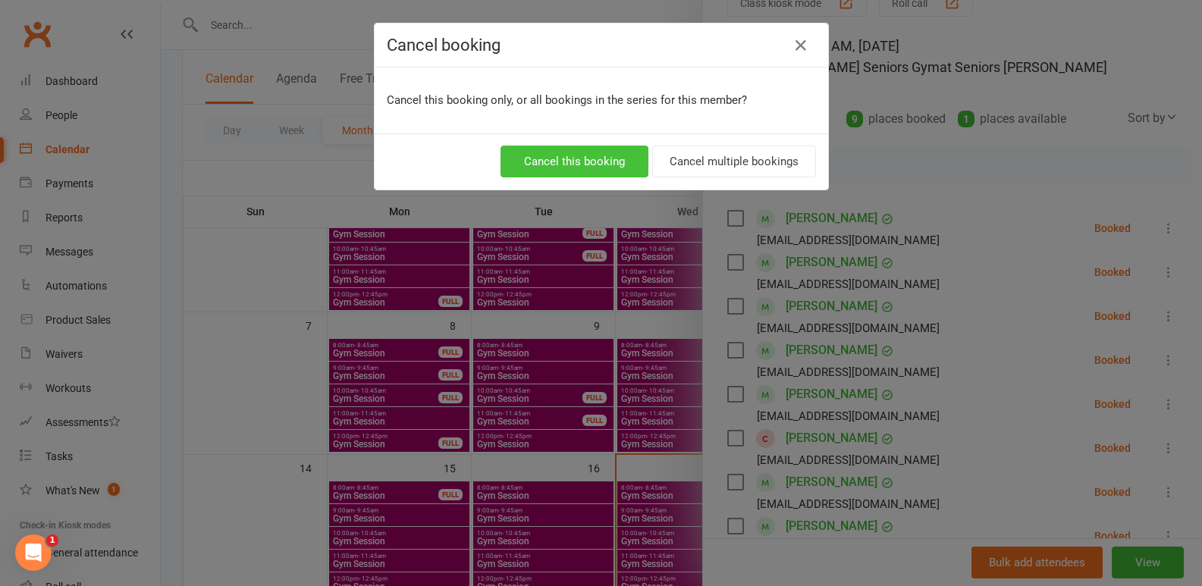
click at [583, 155] on button "Cancel this booking" at bounding box center [574, 162] width 148 height 32
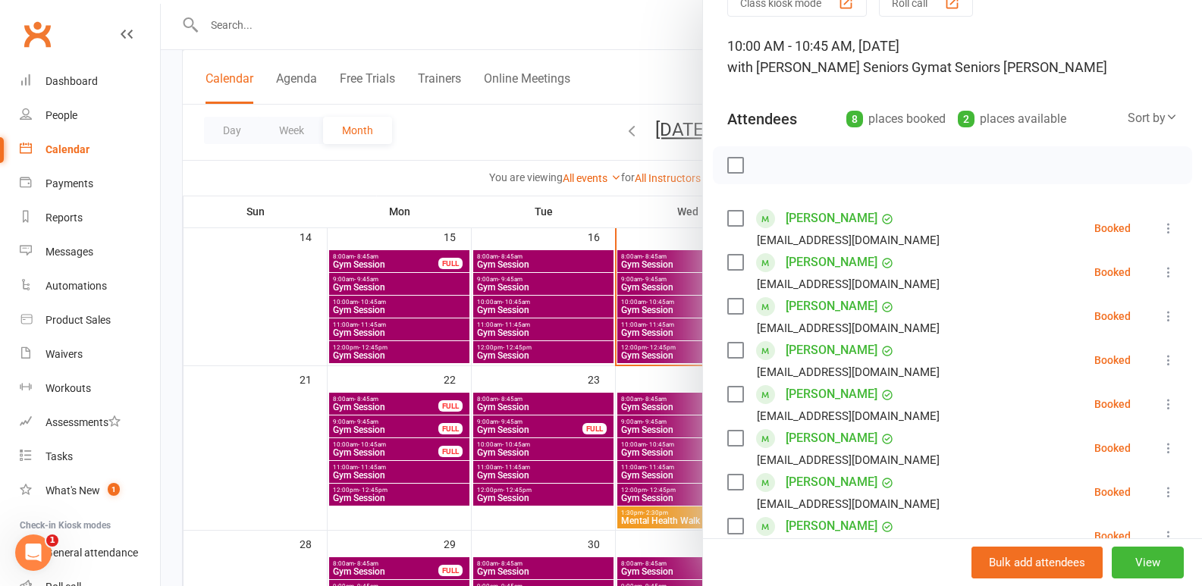
scroll to position [455, 0]
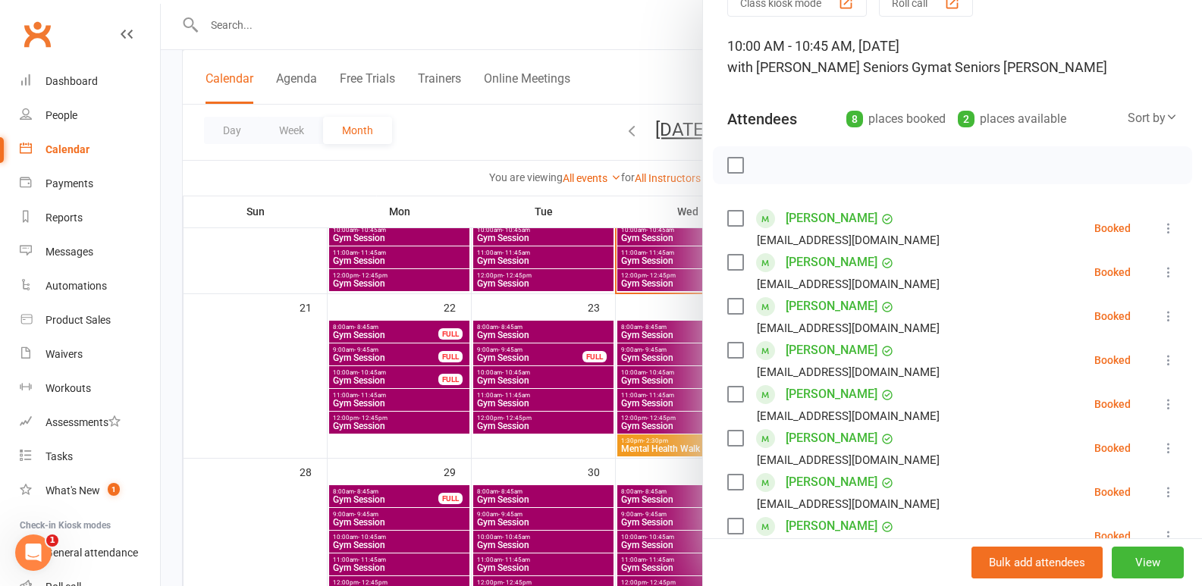
click at [647, 445] on div at bounding box center [681, 293] width 1041 height 586
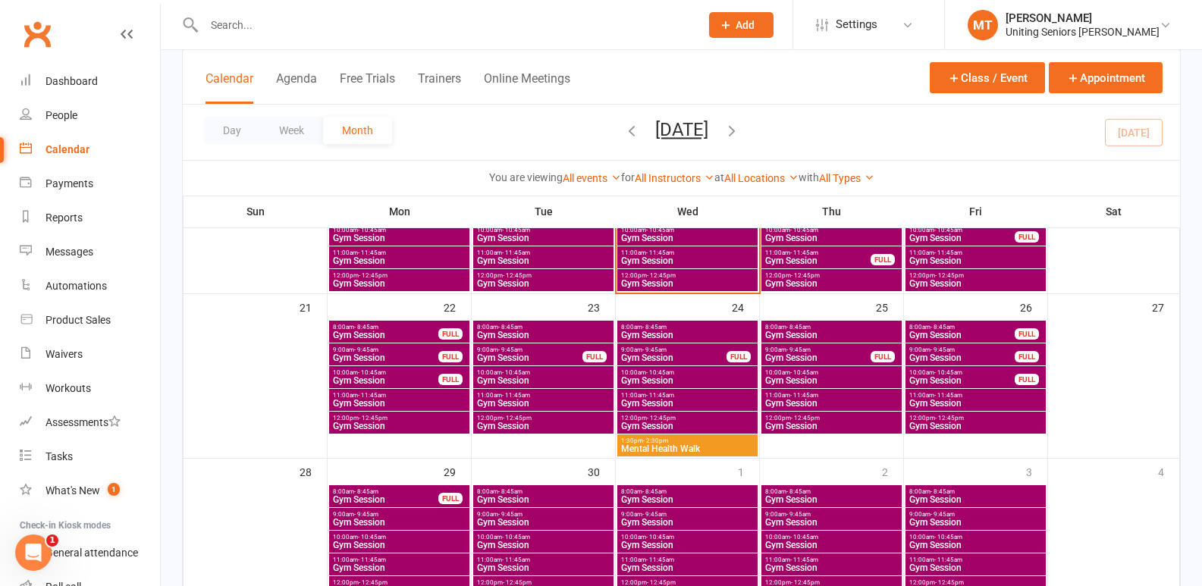
click at [666, 445] on span "Mental Health Walk" at bounding box center [687, 448] width 134 height 9
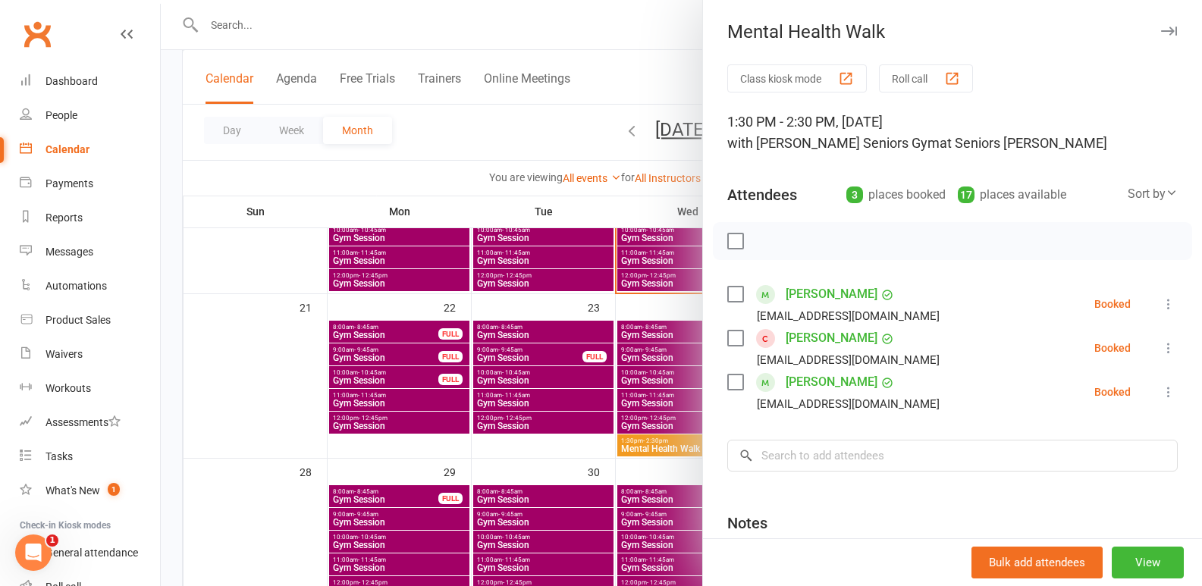
drag, startPoint x: 1164, startPoint y: 344, endPoint x: 1147, endPoint y: 349, distance: 17.3
click at [1159, 344] on div "Class kiosk mode Roll call 1:30 PM - 2:30 PM, Wednesday, September, 24, 2025 wi…" at bounding box center [952, 375] width 499 height 622
click at [1161, 349] on icon at bounding box center [1168, 347] width 15 height 15
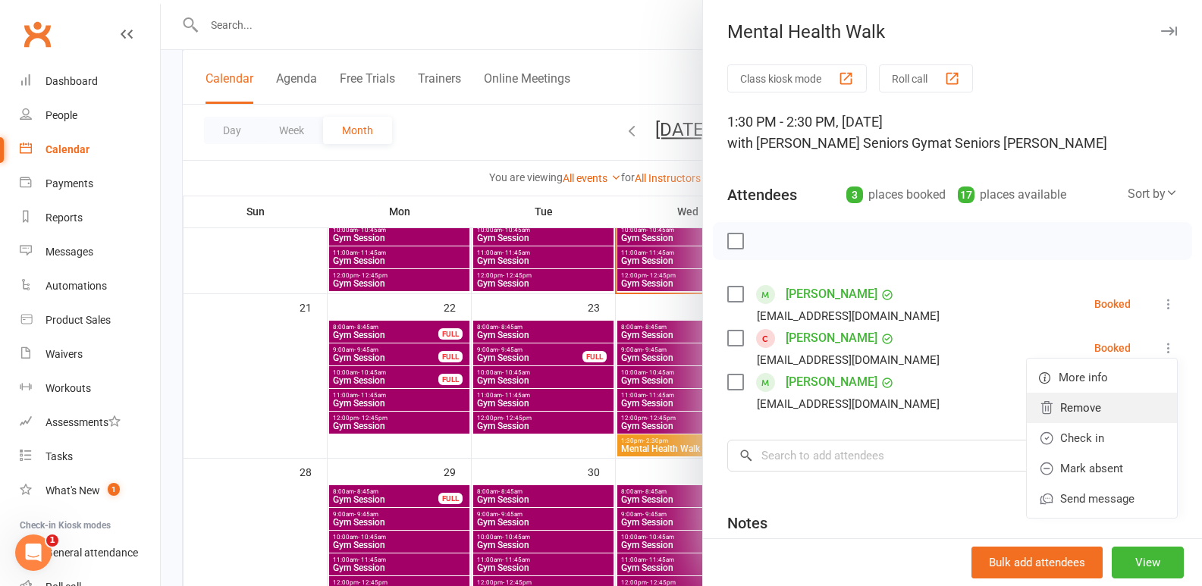
click at [1058, 408] on link "Remove" at bounding box center [1102, 408] width 150 height 30
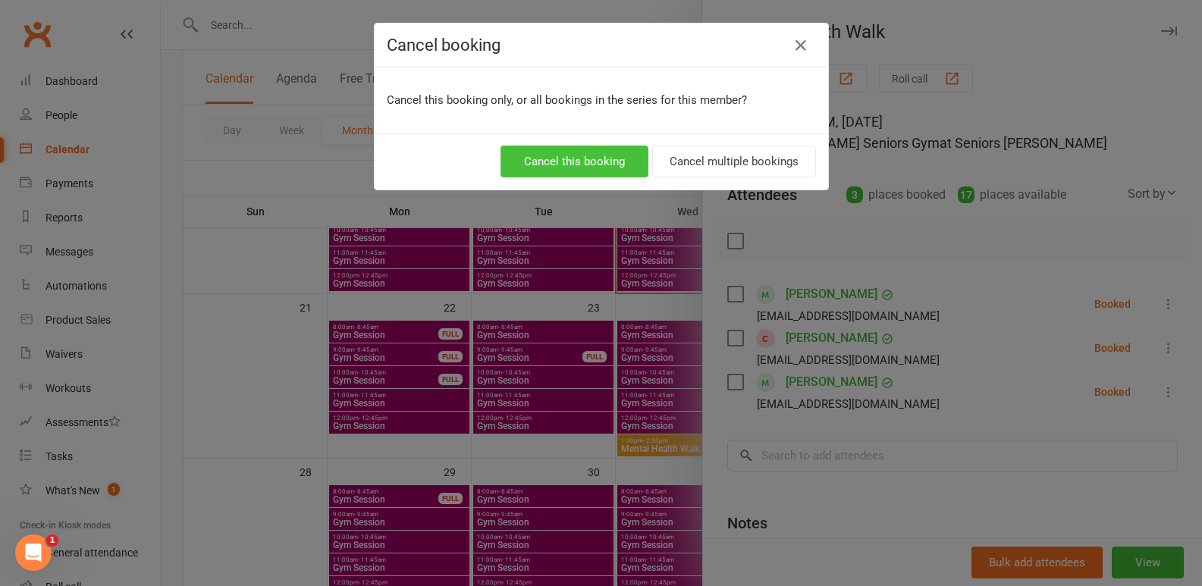
click at [610, 146] on button "Cancel this booking" at bounding box center [574, 162] width 148 height 32
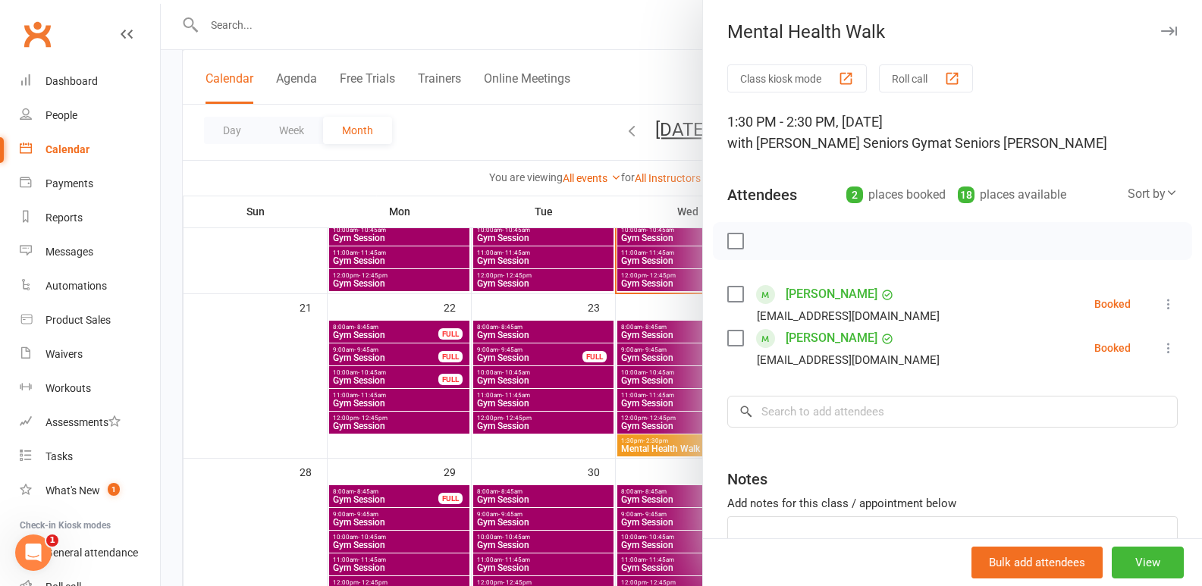
click at [580, 308] on div at bounding box center [681, 293] width 1041 height 586
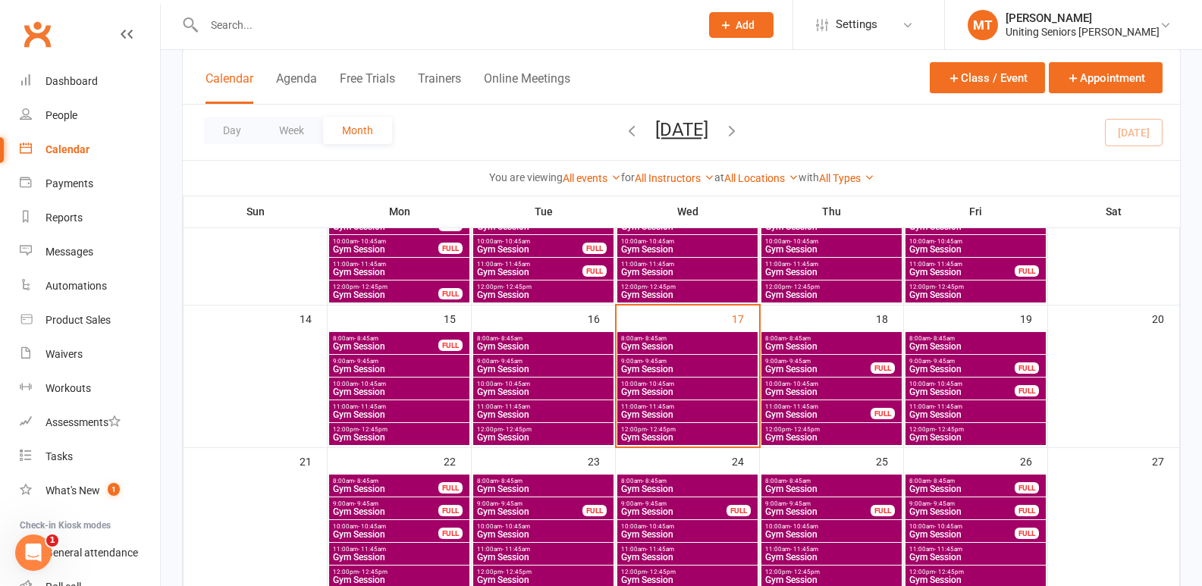
scroll to position [152, 0]
